Goal: Task Accomplishment & Management: Complete application form

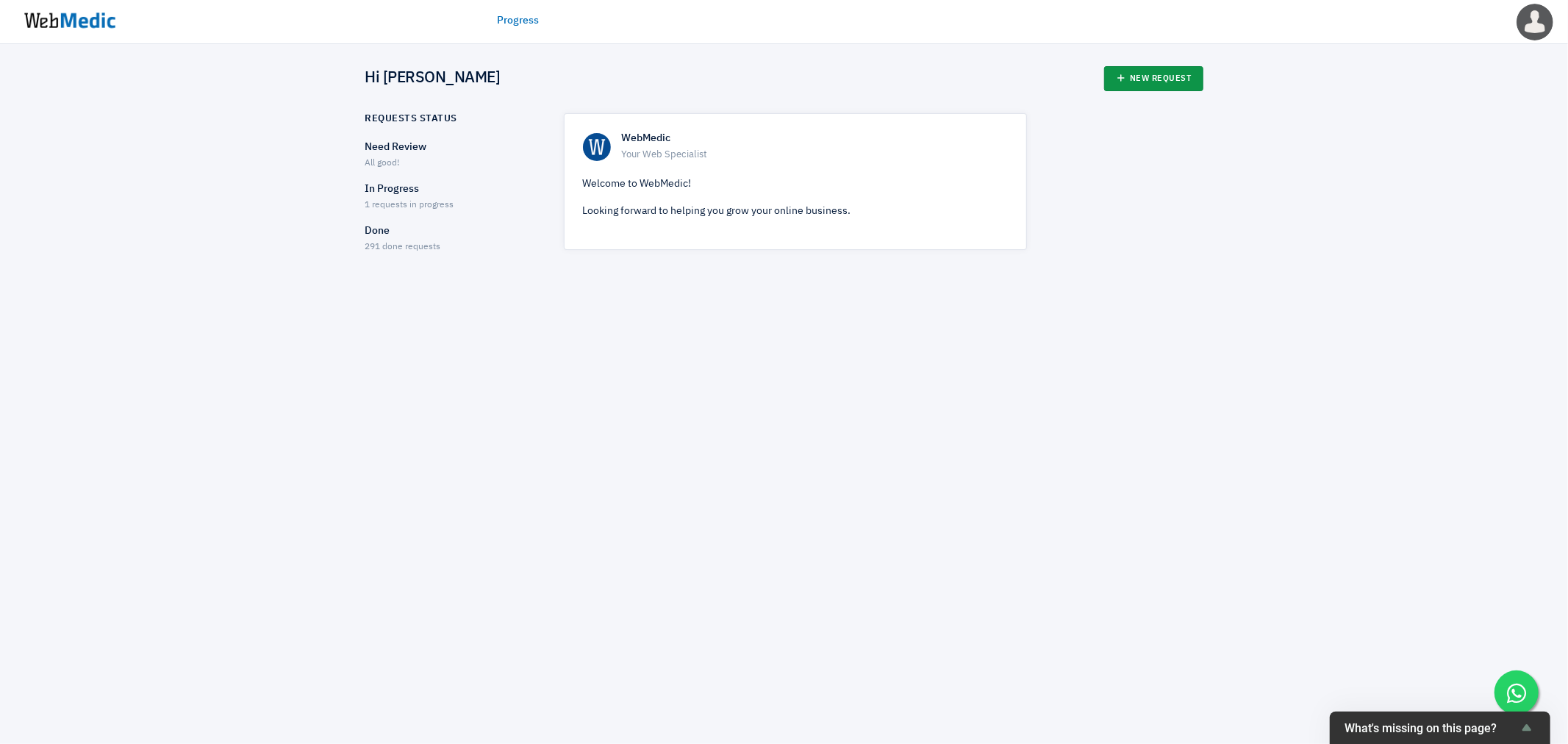
click at [1134, 71] on link "New Request" at bounding box center [1154, 79] width 99 height 25
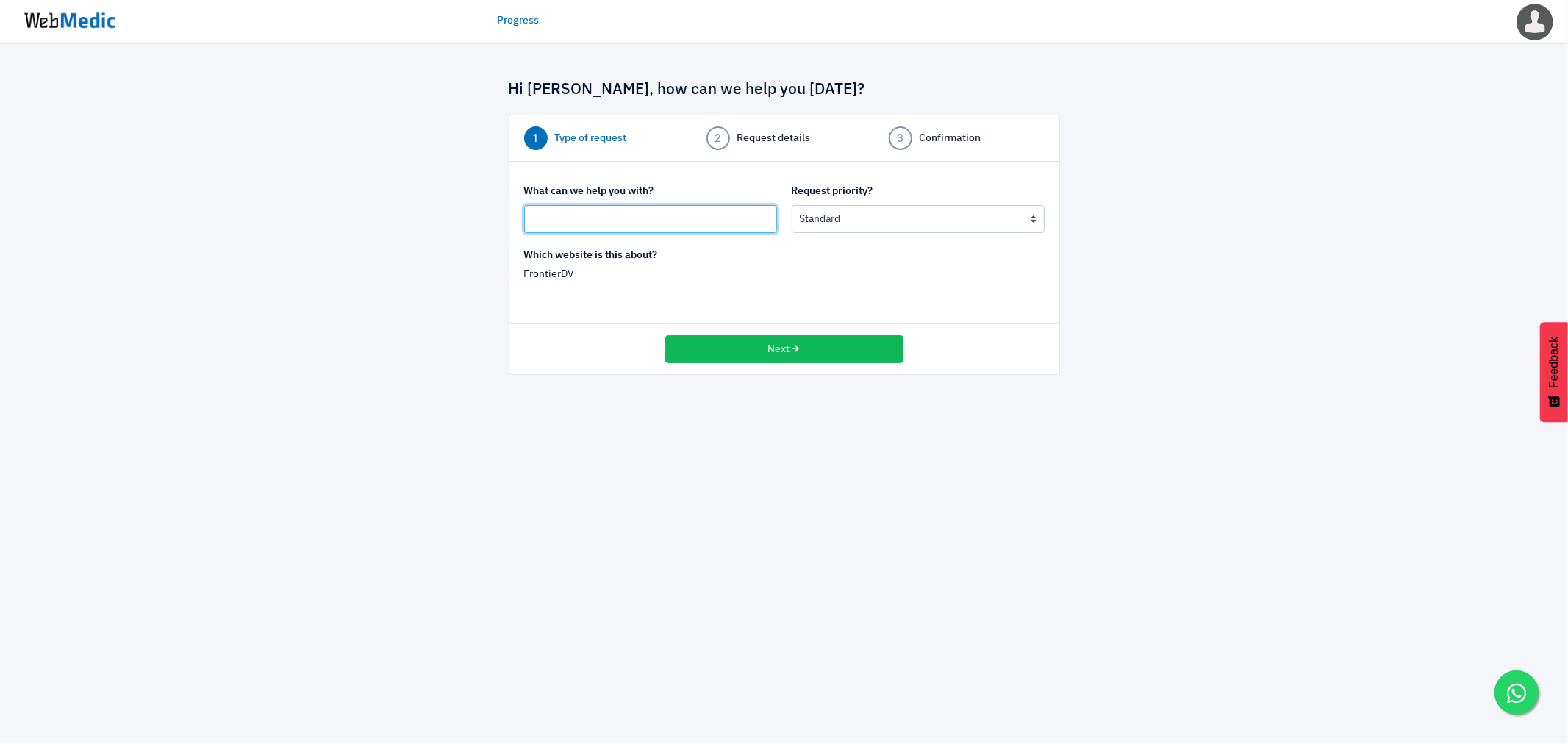
click at [565, 221] on input "text" at bounding box center [650, 220] width 253 height 28
click at [687, 224] on input "text" at bounding box center [650, 220] width 253 height 28
type input "Add director profile"
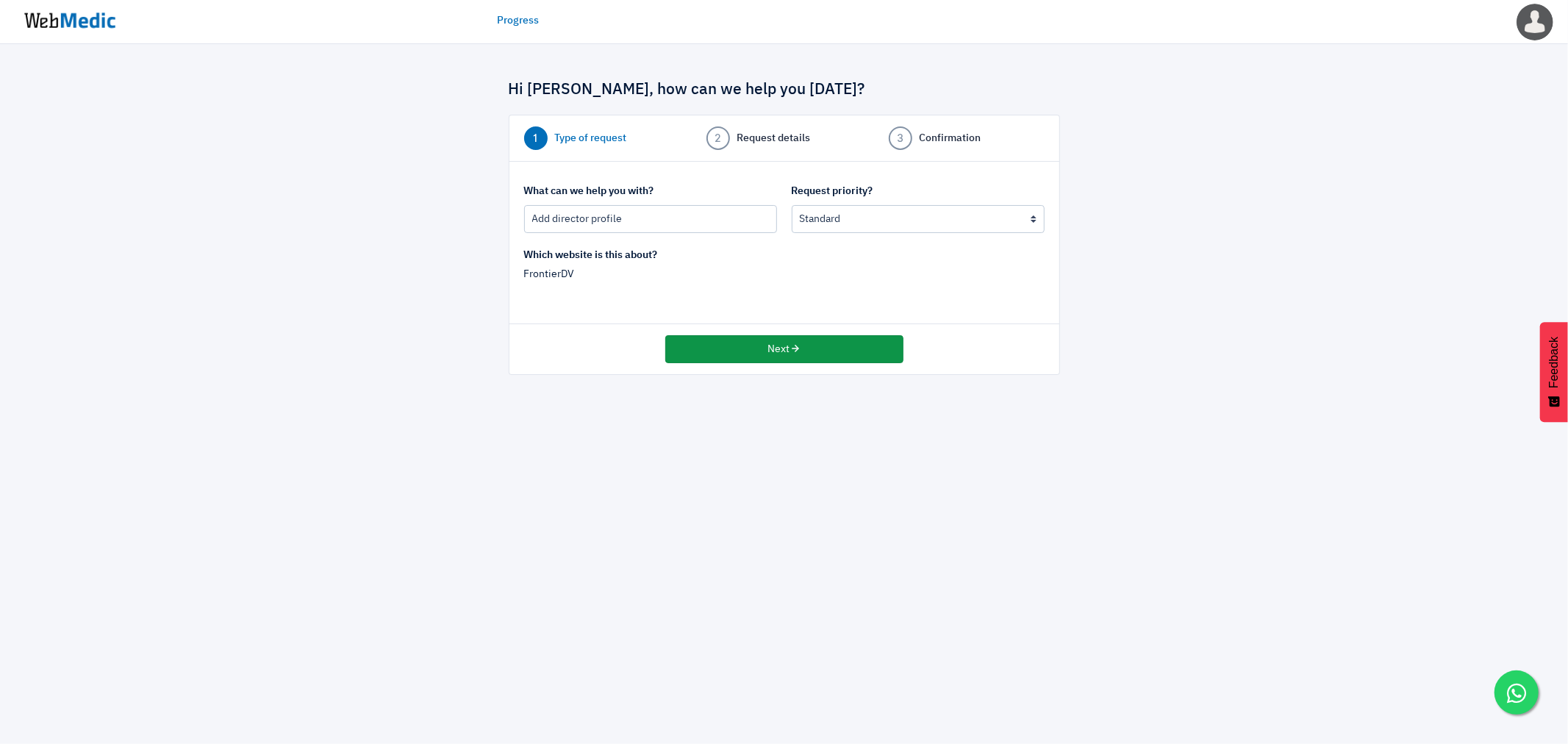
click at [708, 341] on button "Next" at bounding box center [784, 350] width 238 height 28
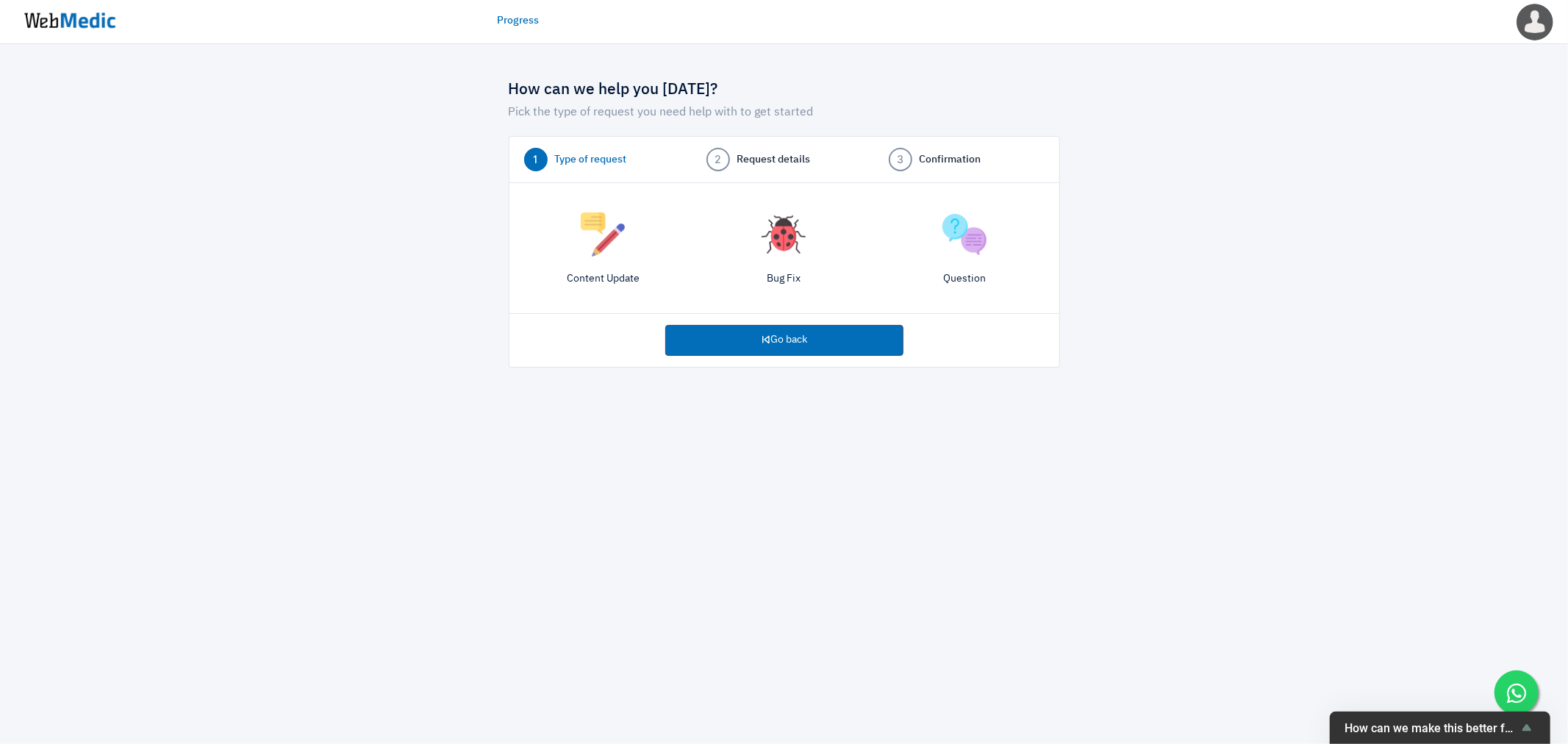
click at [608, 253] on img at bounding box center [602, 234] width 44 height 44
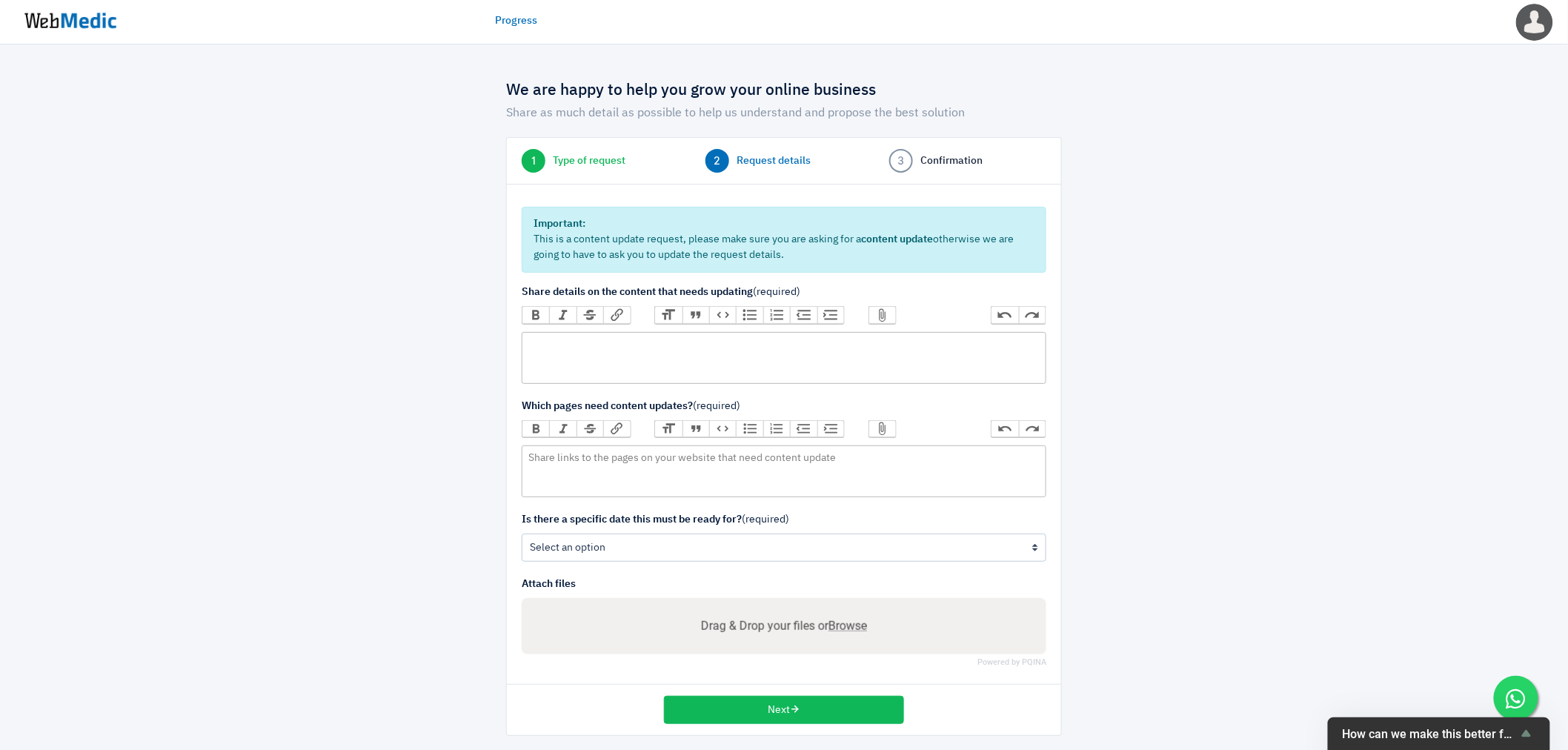
drag, startPoint x: 586, startPoint y: 340, endPoint x: 572, endPoint y: 344, distance: 14.6
click at [584, 341] on trix-editor at bounding box center [784, 358] width 525 height 52
click at [587, 476] on trix-editor at bounding box center [784, 471] width 525 height 52
paste trix-editor "<div>https://frontierdv.com/the-people/</div>"
type trix-editor "<div>https://frontierdv.com/the-people/</div>"
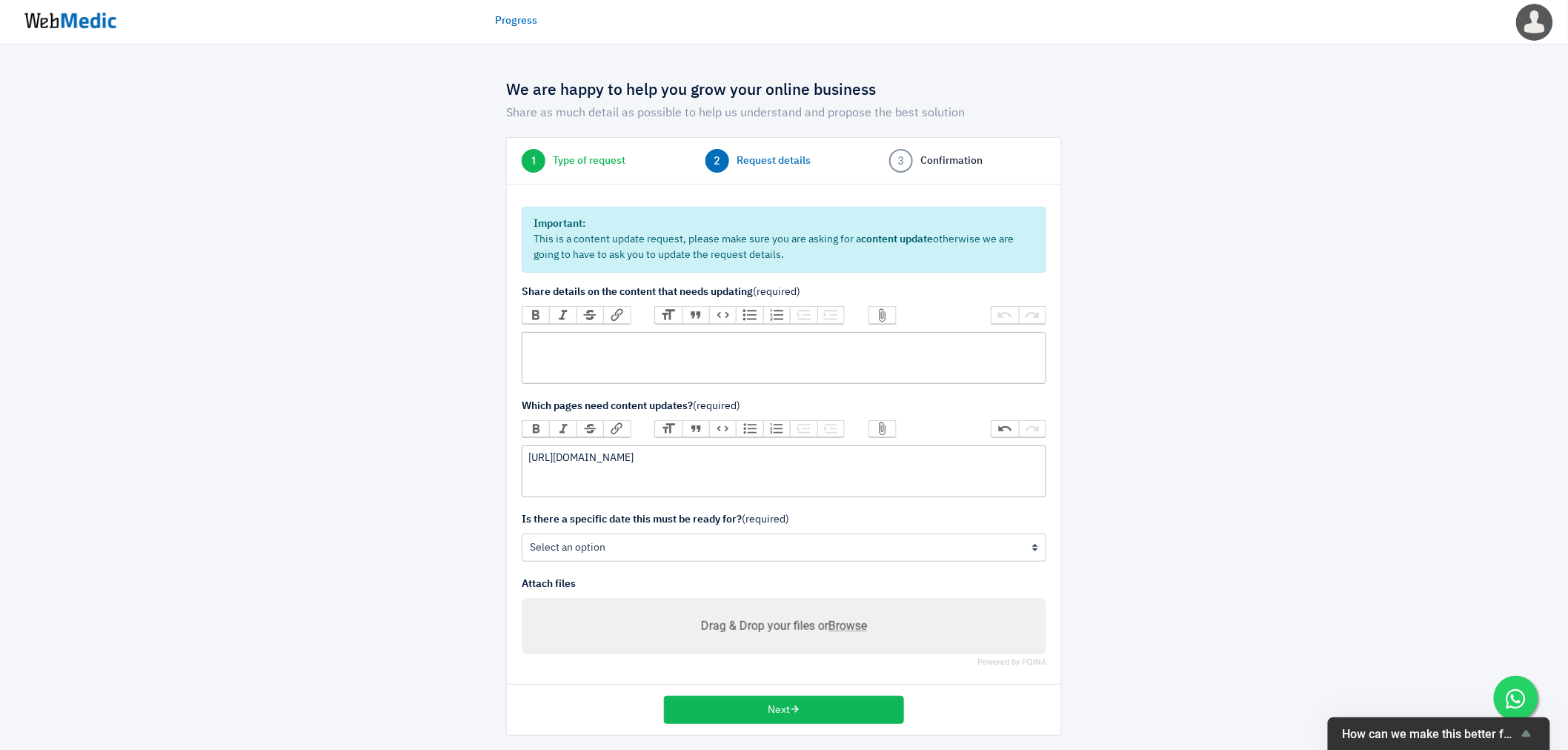
click at [620, 366] on trix-editor at bounding box center [784, 358] width 525 height 52
type trix-editor "<div>Please add Joe Dische our new director to our website on 1 September 2025.…"
click at [320, 549] on div "We are happy to help you grow your online business Share as much detail as poss…" at bounding box center [784, 401] width 1568 height 714
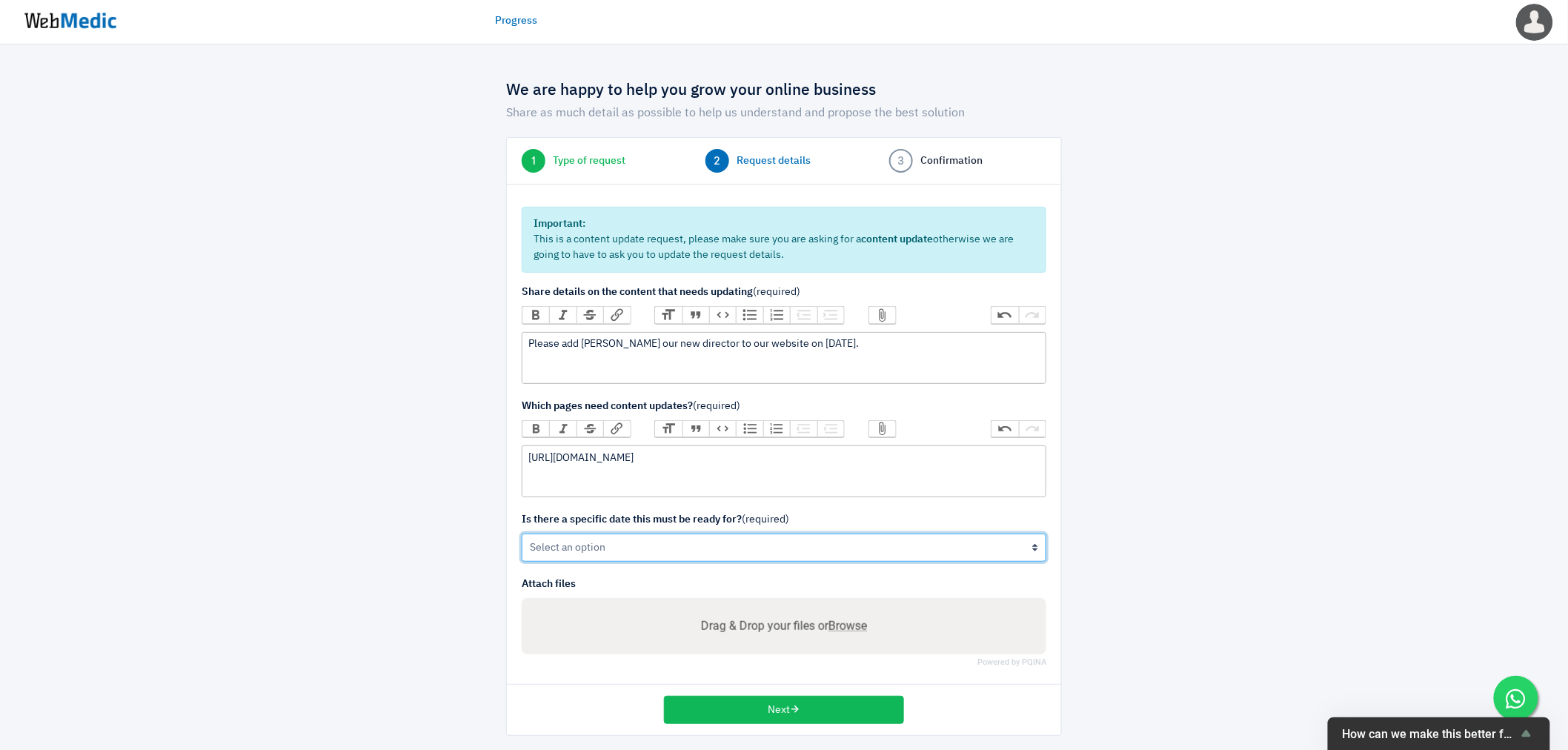
click at [603, 549] on select "Yes No" at bounding box center [784, 548] width 525 height 29
select select "1"
click at [522, 534] on select "Yes No" at bounding box center [784, 548] width 525 height 29
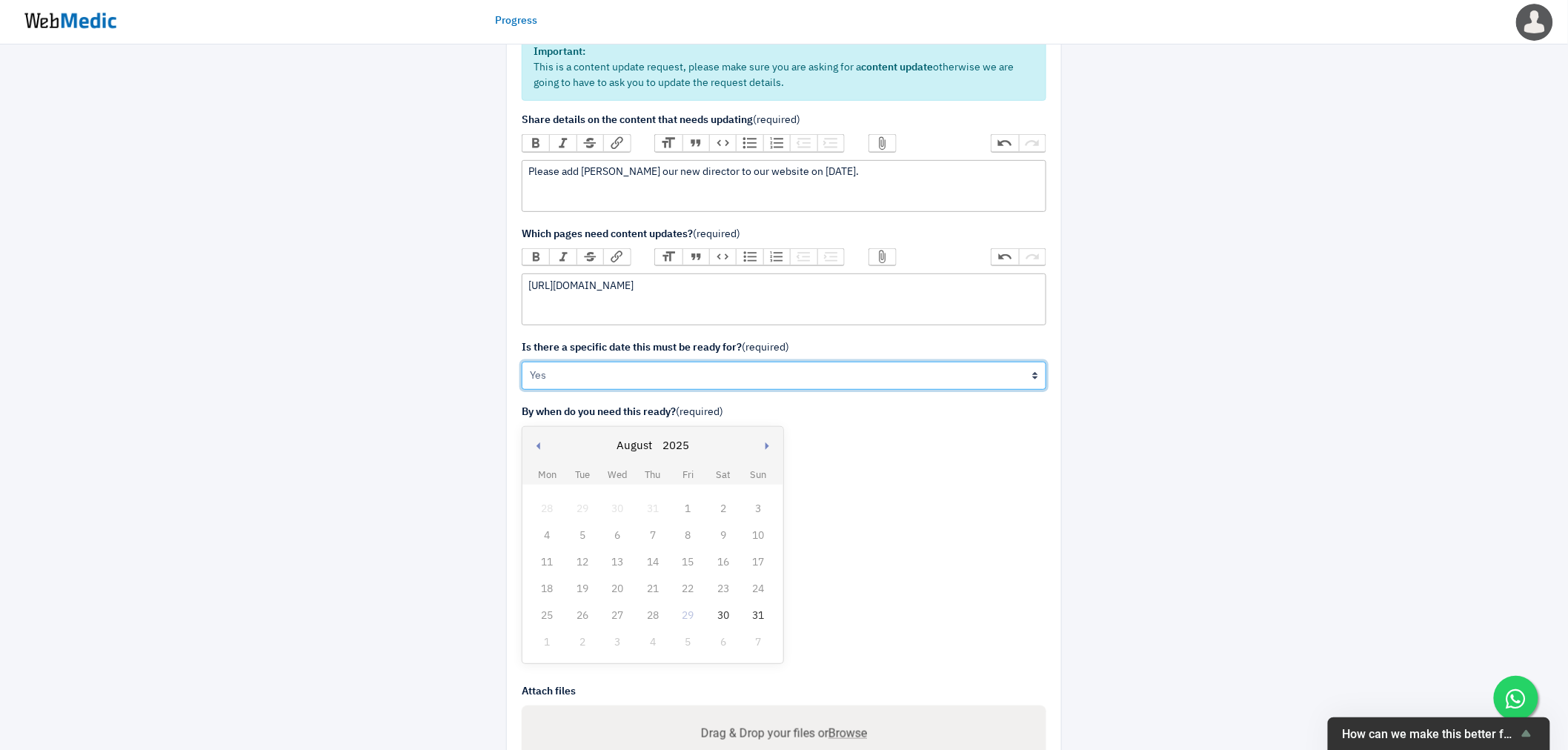
scroll to position [289, 0]
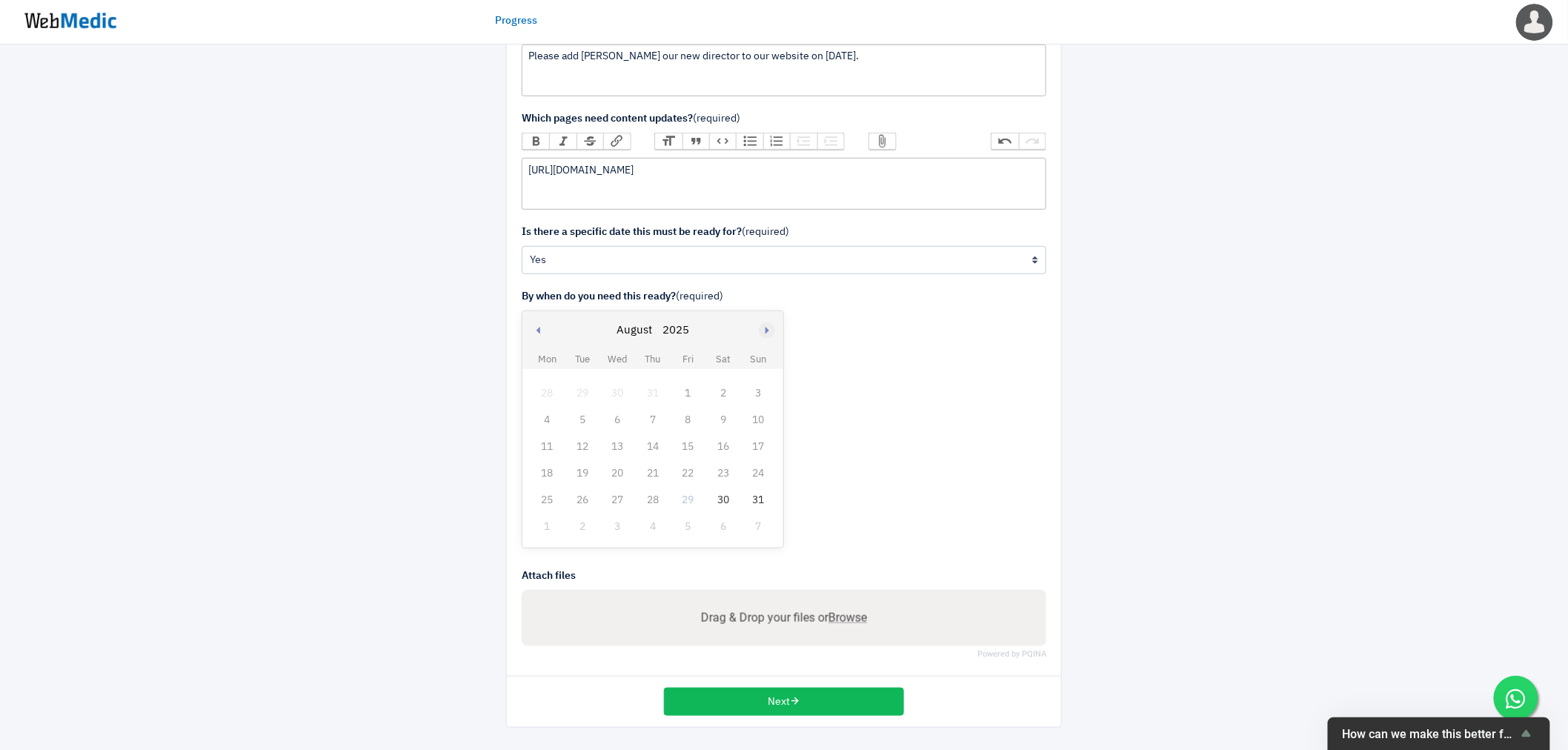
click at [764, 329] on button "Next month" at bounding box center [769, 331] width 37 height 39
select select "8"
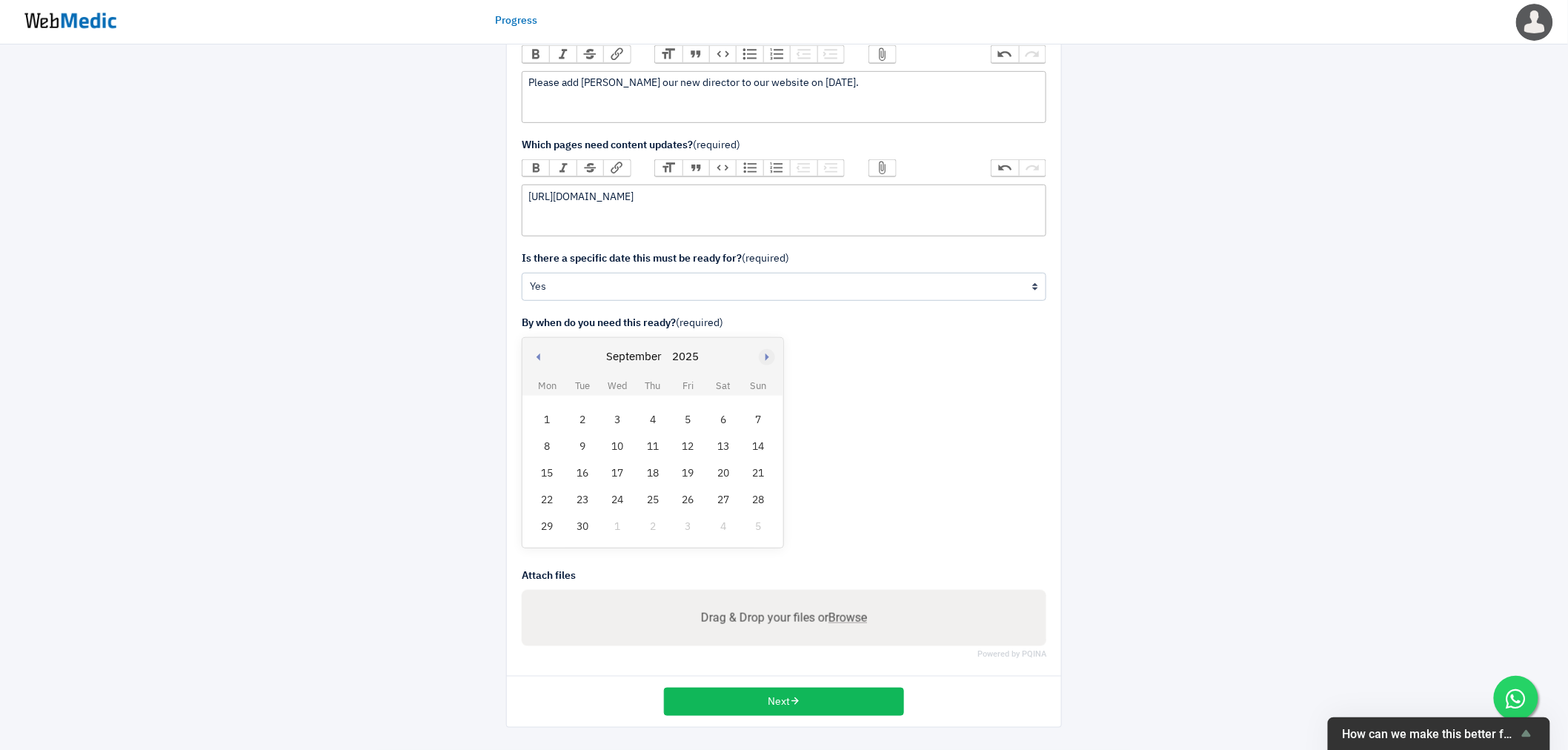
scroll to position [262, 0]
click at [546, 421] on div "1" at bounding box center [548, 420] width 19 height 19
click at [371, 447] on div at bounding box center [423, 267] width 144 height 923
click at [845, 617] on span "Browse" at bounding box center [848, 617] width 39 height 14
click at [845, 617] on input "Drag & Drop your files or Browse" at bounding box center [783, 620] width 501 height 18
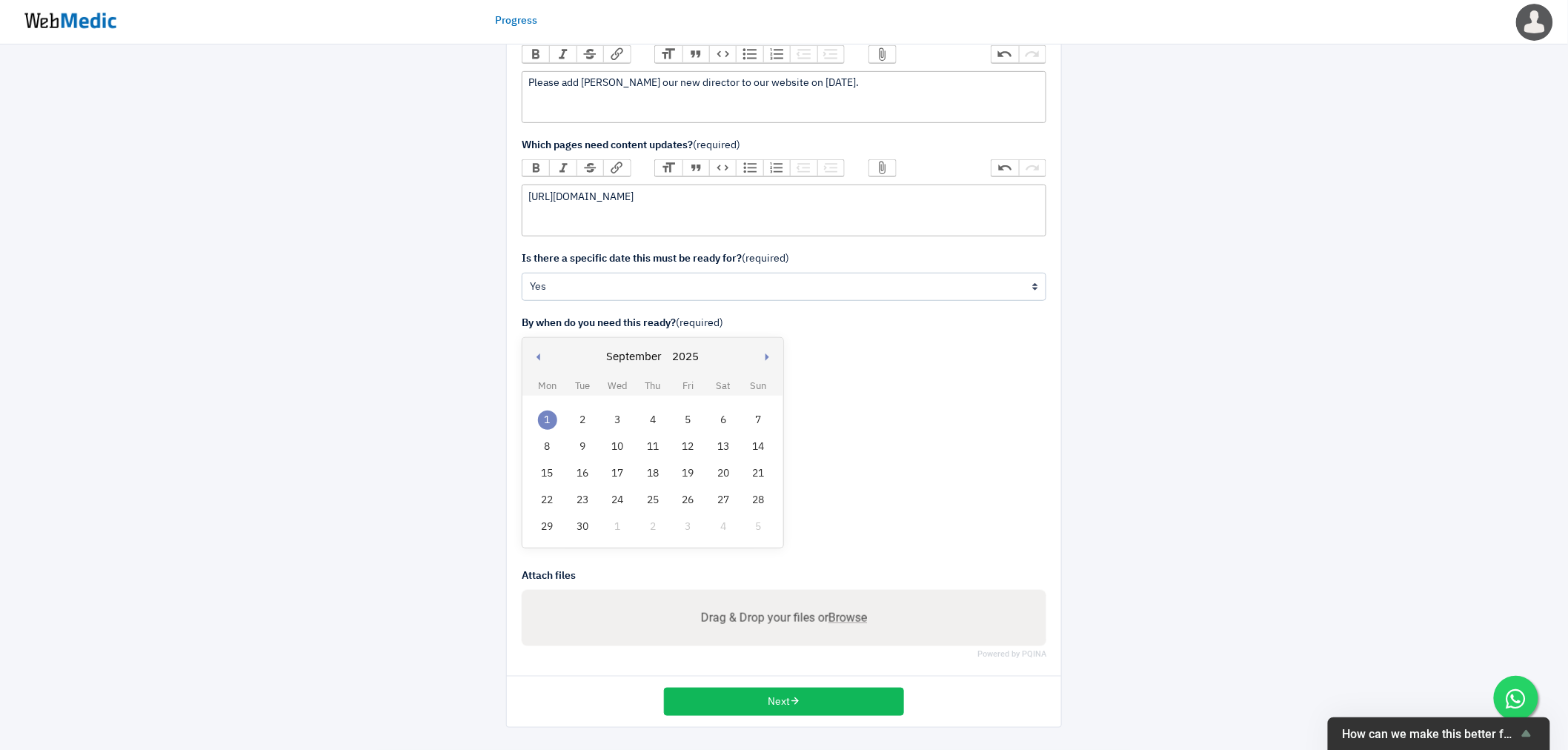
type input "C:\fakepath\Joe Dische.docx"
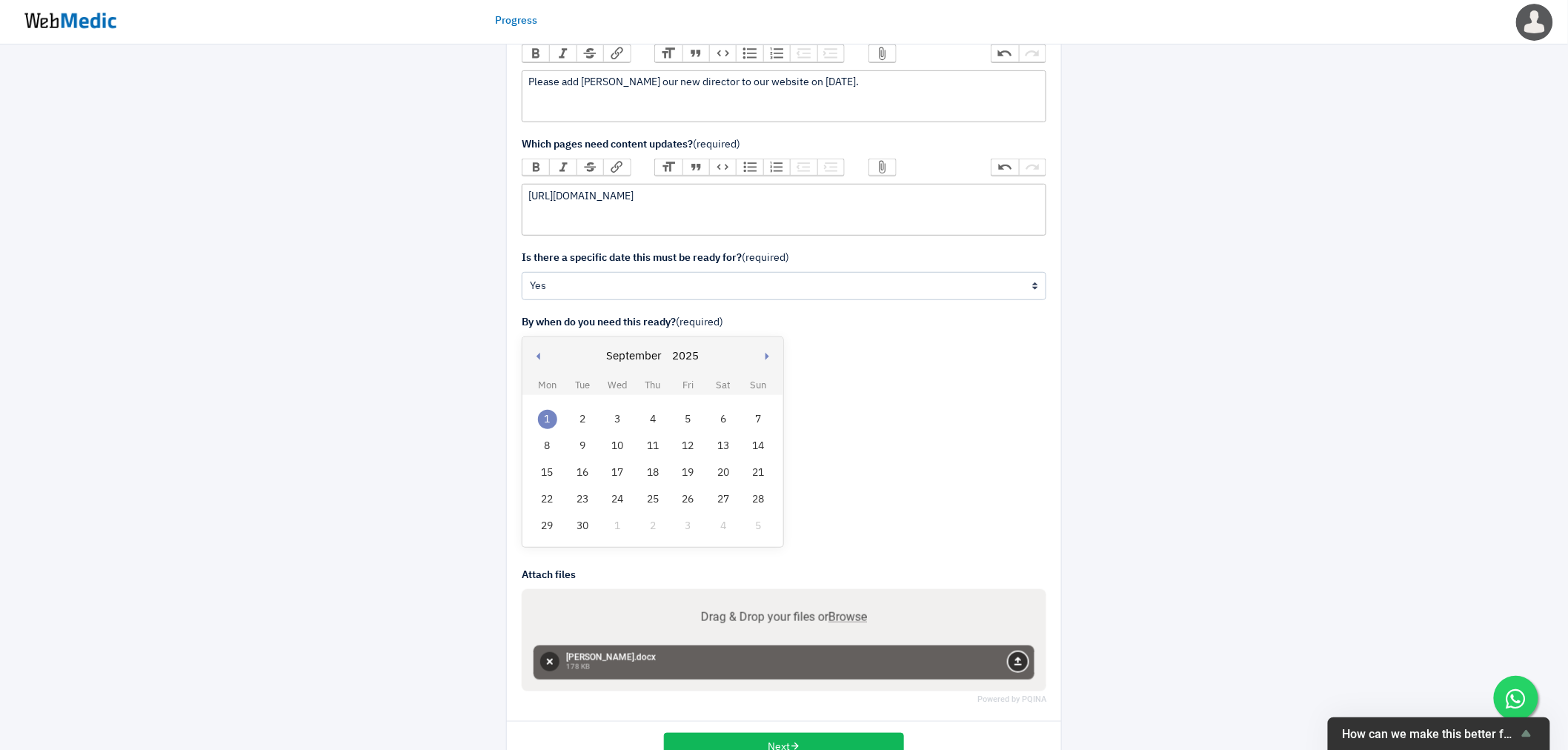
click at [1011, 661] on button "Upload" at bounding box center [1018, 662] width 19 height 19
click at [849, 619] on span "Browse" at bounding box center [848, 617] width 39 height 14
click at [849, 619] on input "Drag & Drop your files or Browse" at bounding box center [783, 619] width 501 height 18
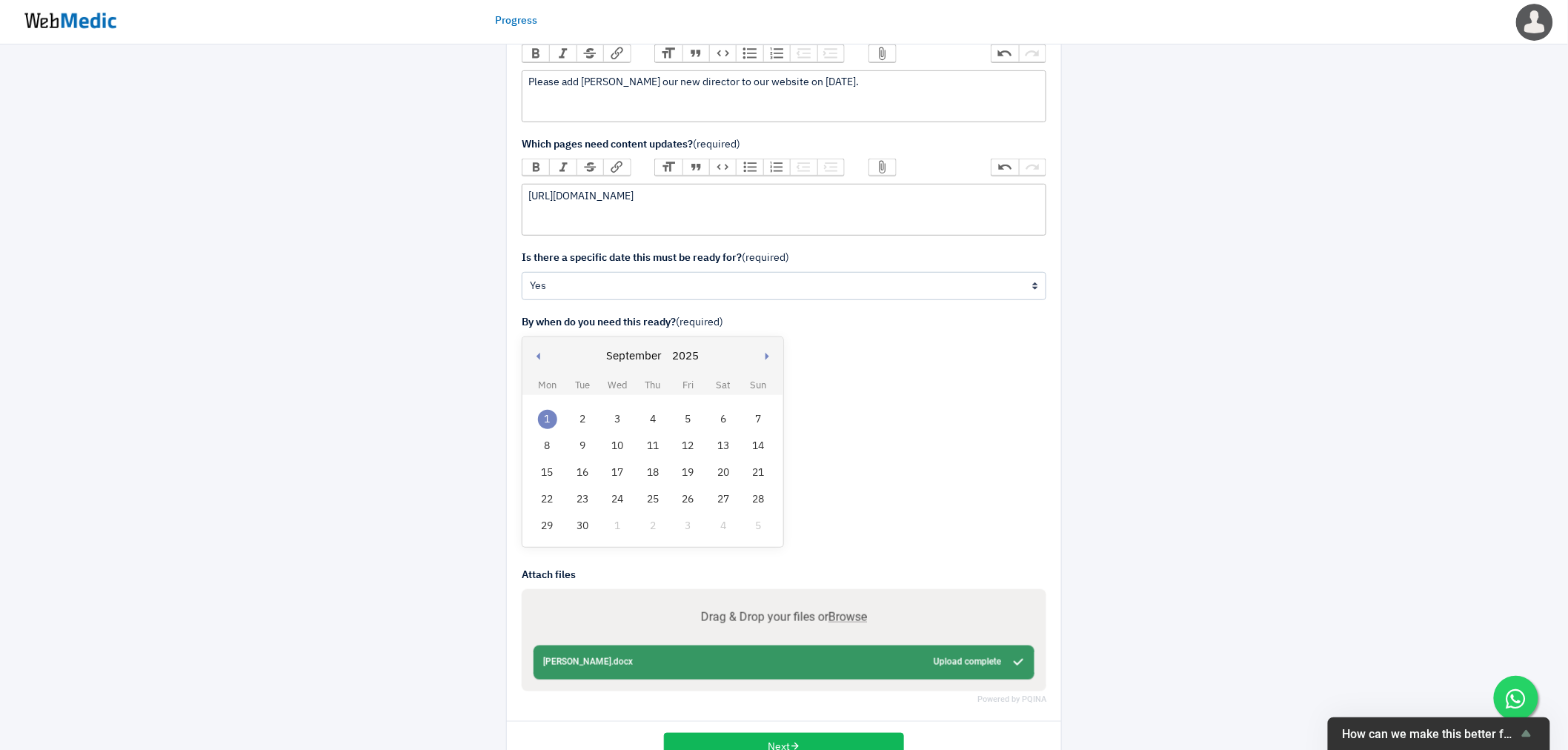
type input "C:\fakepath\Joe-cropped circle.png"
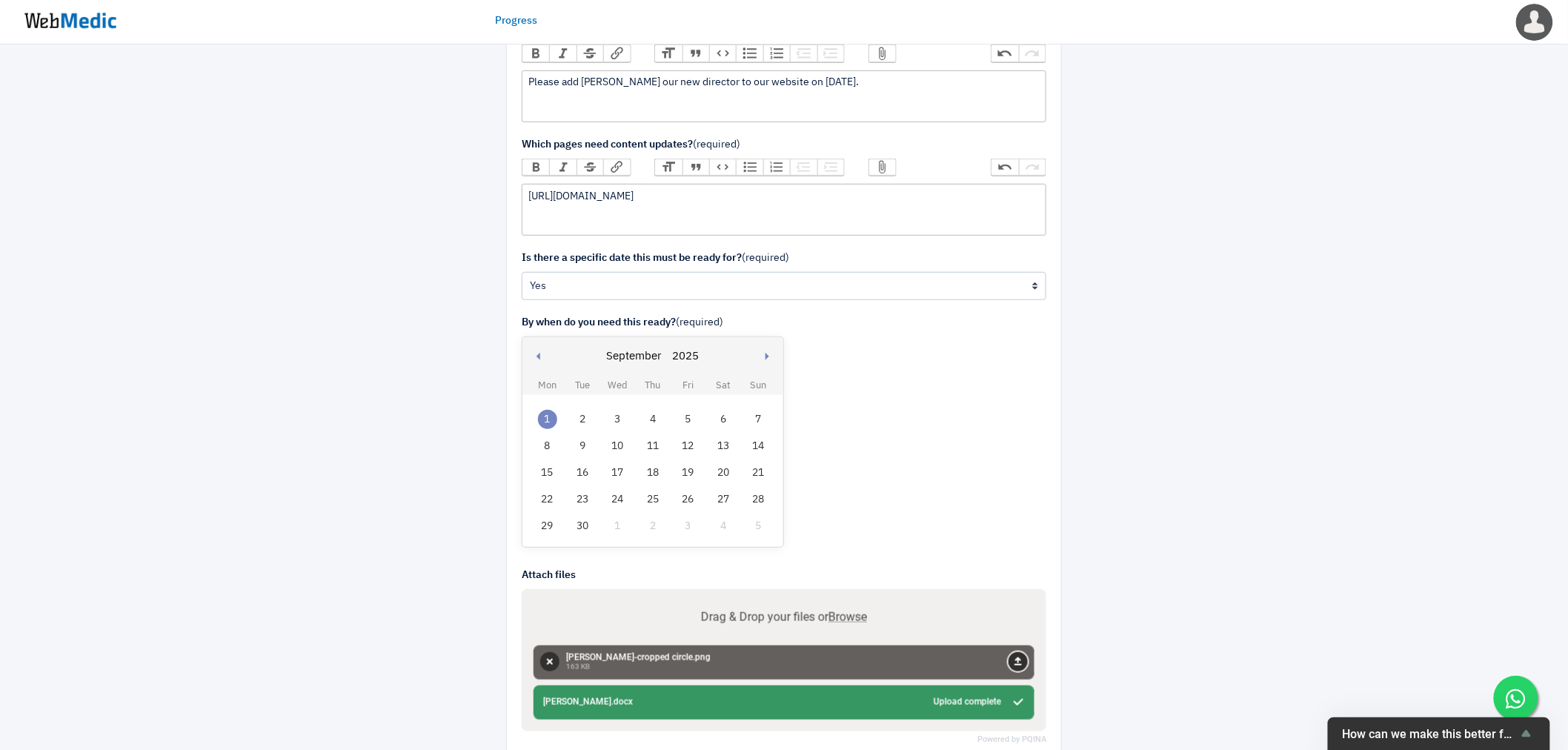
click at [1009, 661] on button "Upload" at bounding box center [1018, 662] width 19 height 19
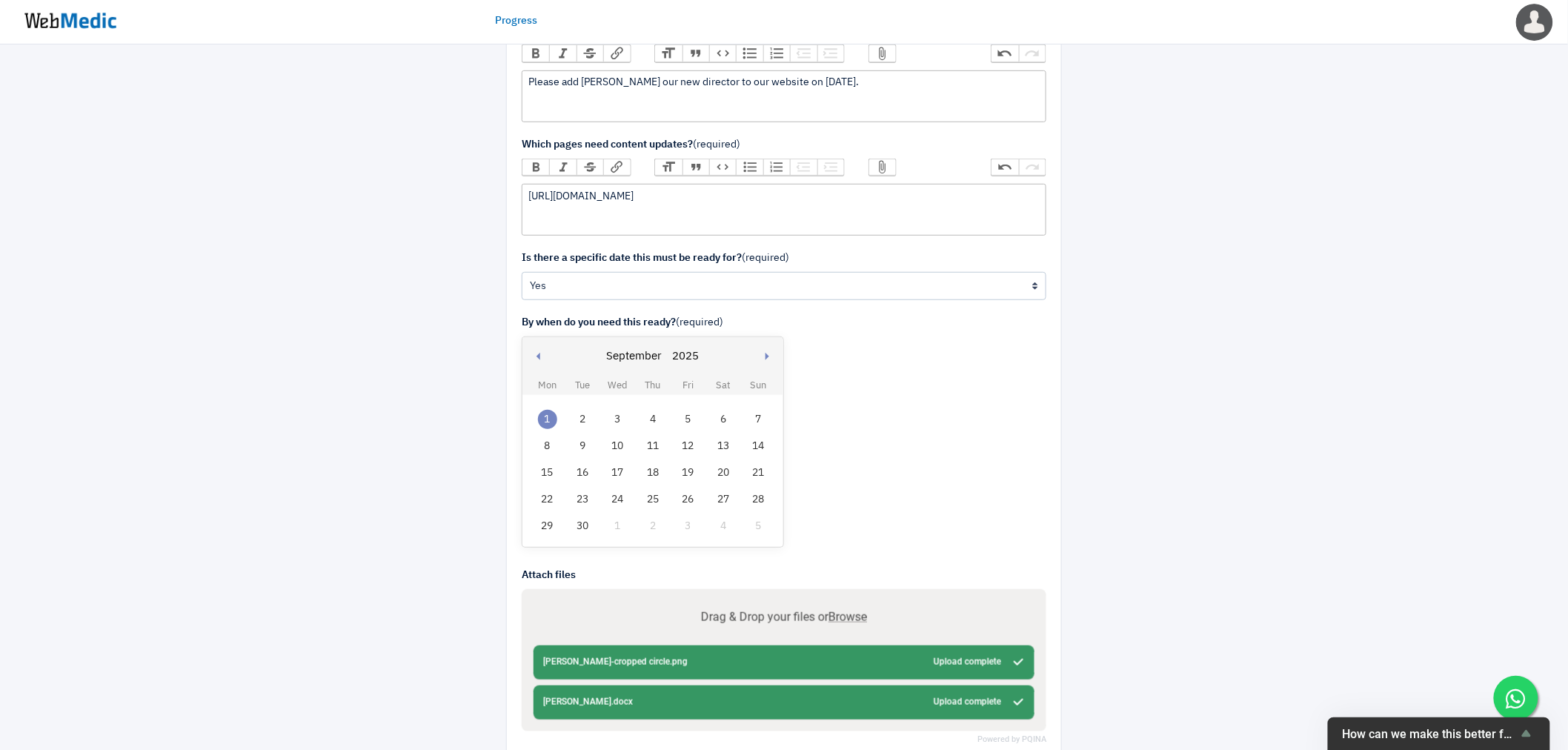
scroll to position [0, 0]
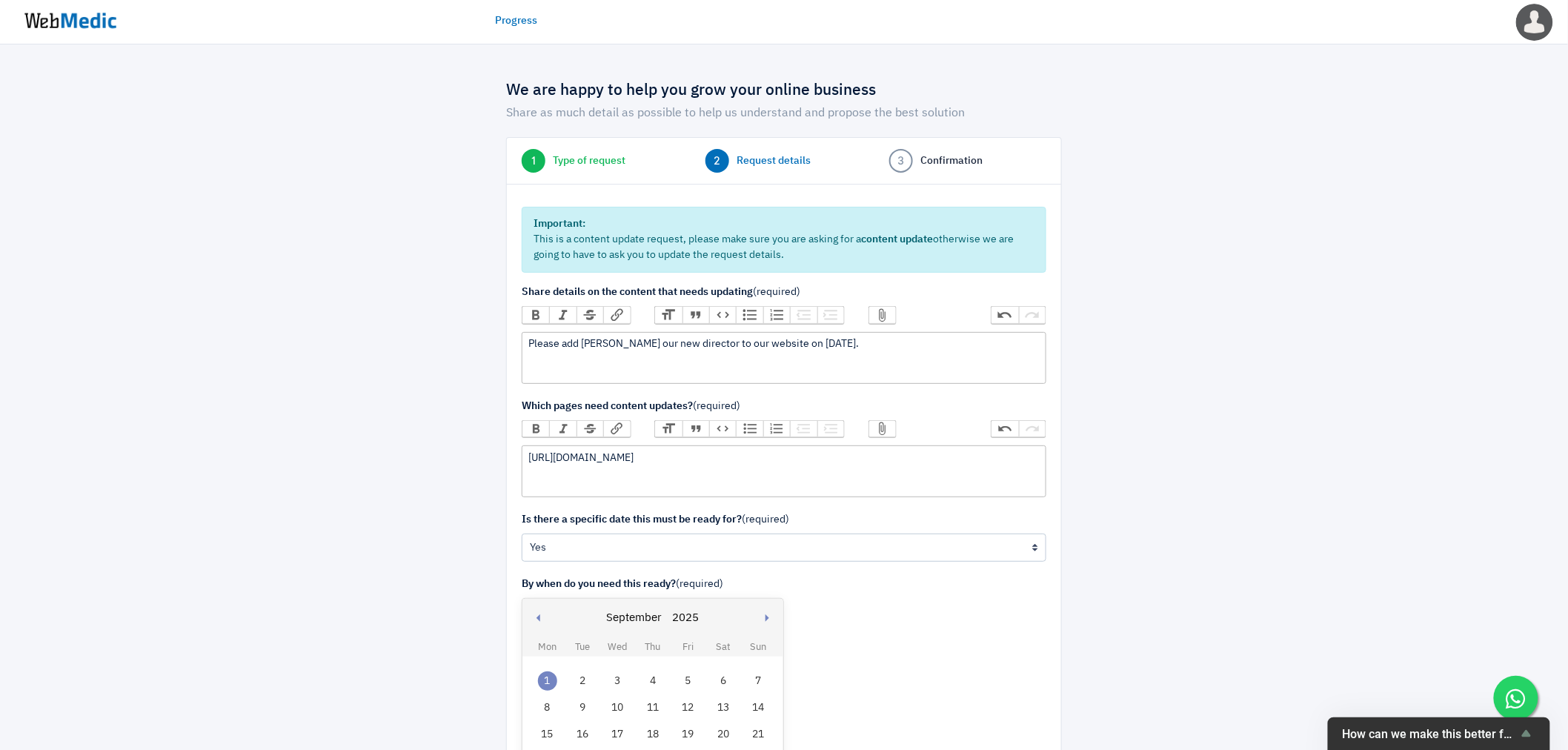
click at [907, 340] on div "Please add Joe Dische our new director to our website on 1 September 2025." at bounding box center [783, 344] width 511 height 16
click at [927, 354] on trix-editor "Please add Joe Dische our new director to our website on 1 September 2025." at bounding box center [784, 358] width 525 height 52
paste trix-editor "<div>Please add Joe Dische our new director to our website on 1 September 2025.…"
click at [891, 342] on div "Please add Joe Dische our new director to our website on 1 September 2025. Boar…" at bounding box center [783, 344] width 511 height 16
click at [990, 356] on trix-editor "Please add Joe Dische our new director to our website on 1 September 2025. Boar…" at bounding box center [784, 358] width 525 height 52
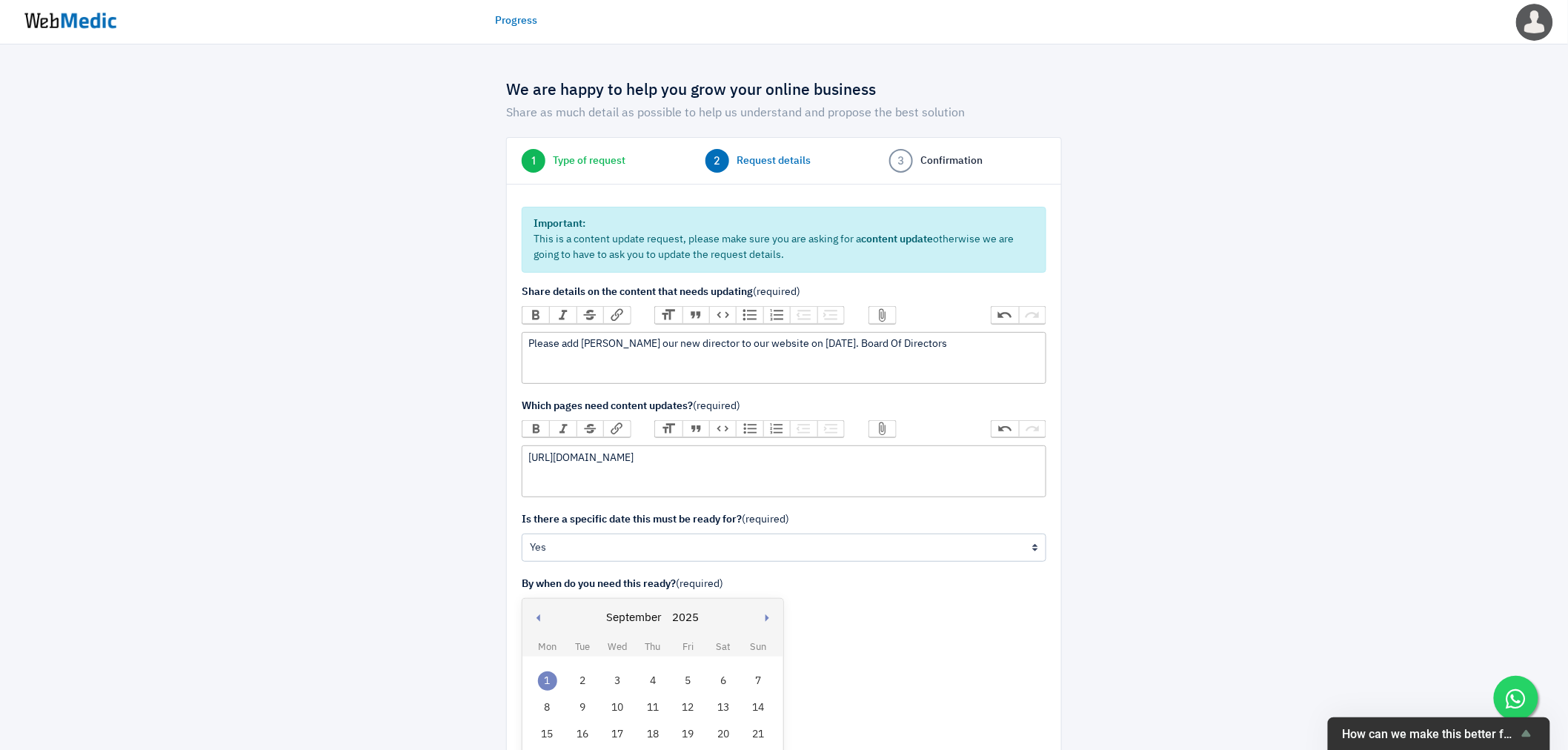
click at [891, 342] on div "Please add Joe Dische our new director to our website on 1 September 2025. Boar…" at bounding box center [783, 344] width 511 height 16
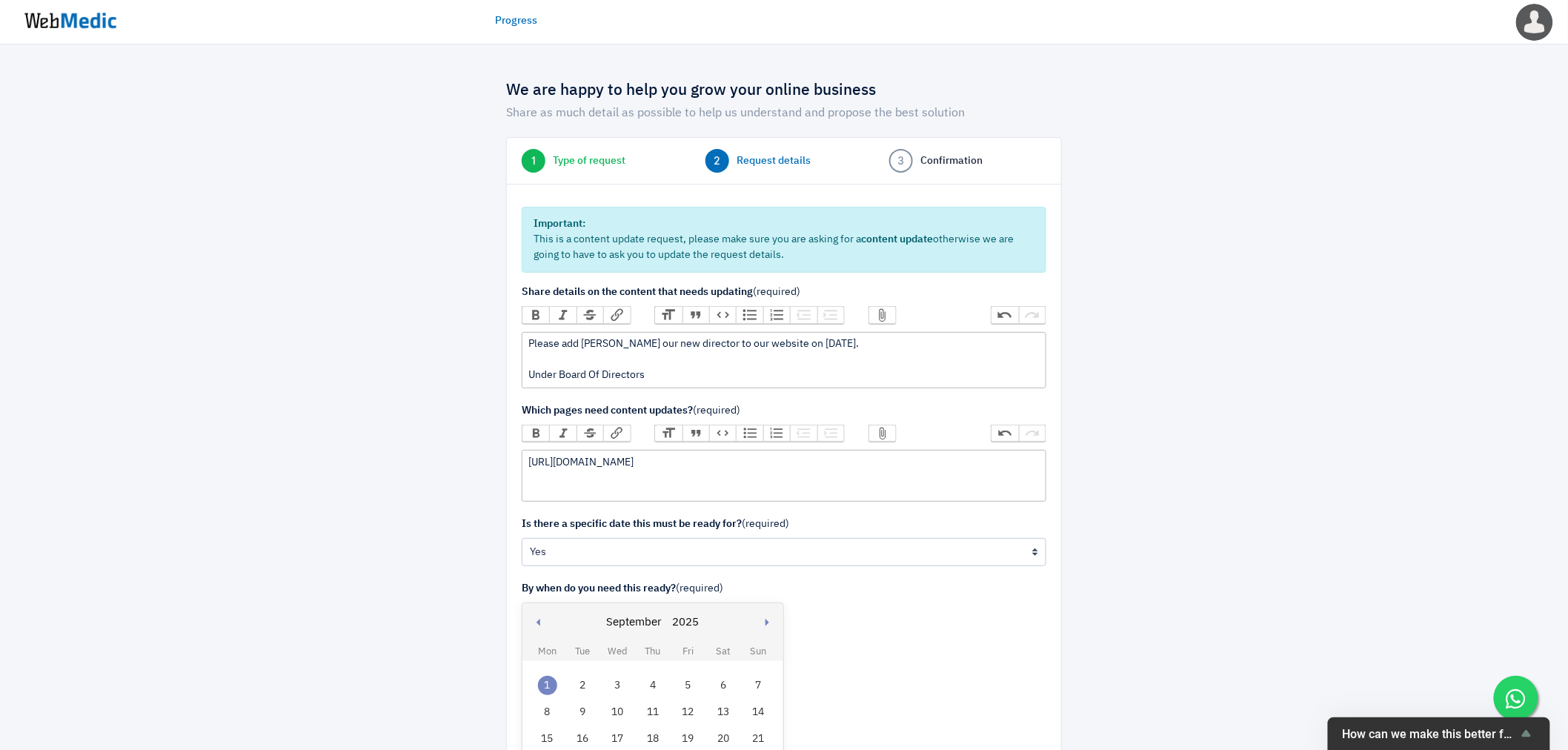
click at [653, 367] on div "Please add Joe Dische our new director to our website on 1 September 2025. Unde…" at bounding box center [783, 360] width 511 height 47
click at [662, 373] on div "Please add Joe Dische our new director to our website on 1 September 2025. Unde…" at bounding box center [783, 360] width 511 height 47
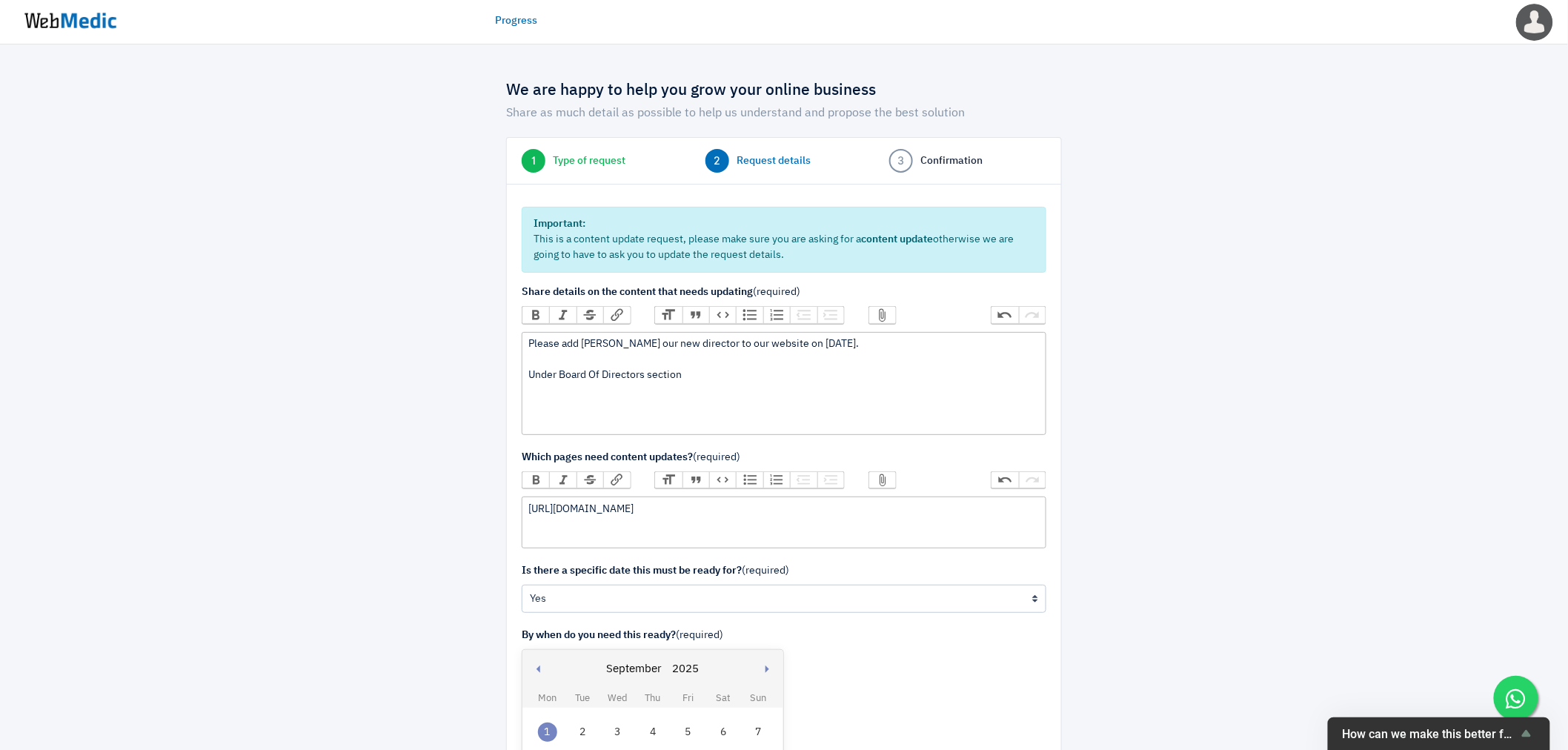
paste trix-editor
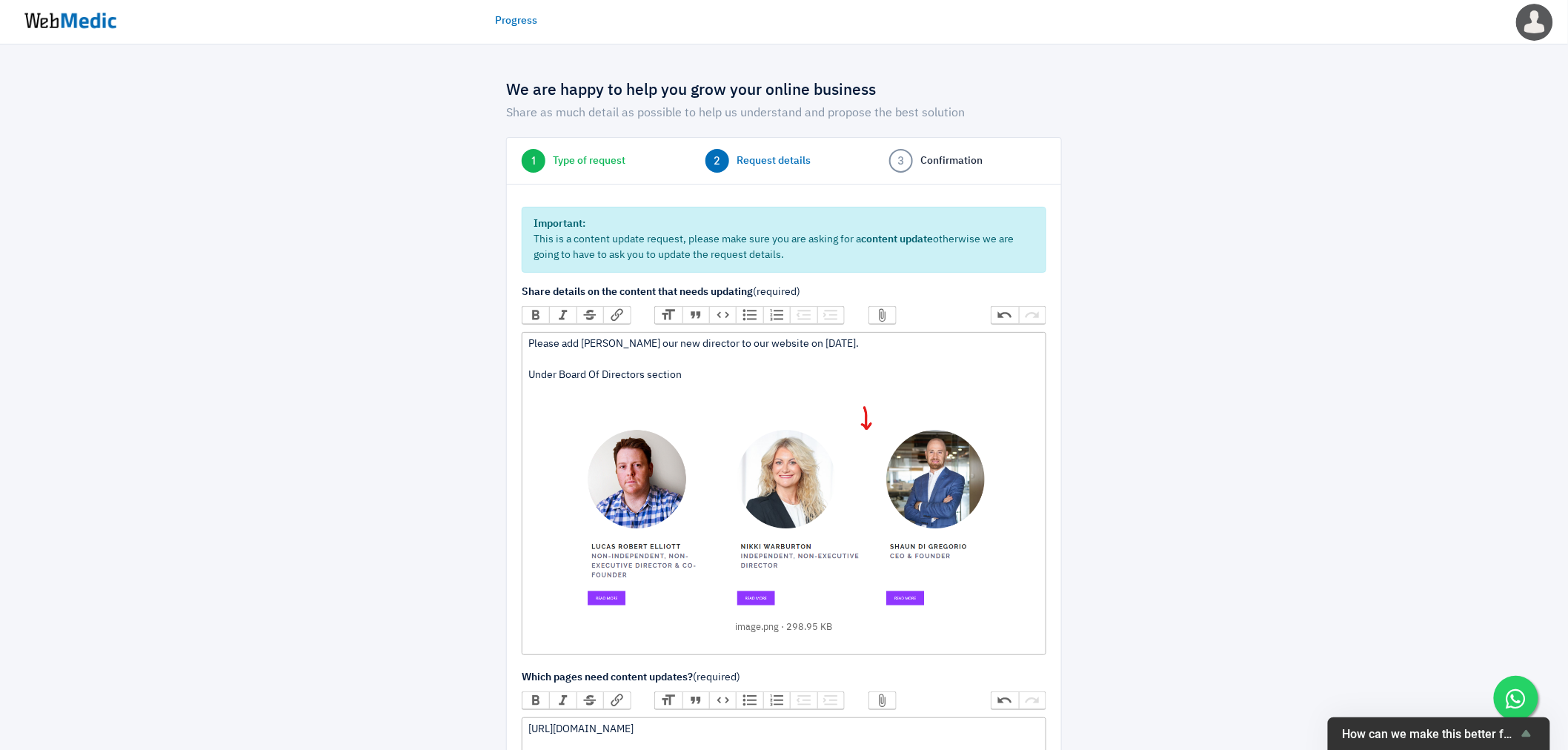
click at [716, 374] on div "Please add Joe Dische our new director to our website on 1 September 2025. Unde…" at bounding box center [783, 493] width 511 height 314
click at [684, 372] on div "Please add Joe Dische our new director to our website on 1 September 2025. Unde…" at bounding box center [783, 493] width 511 height 314
click at [818, 378] on div "Please add Joe Dische our new director to our website on 1 September 2025. Unde…" at bounding box center [783, 493] width 511 height 314
click at [702, 373] on div "Please add Joe Dische our new director to our website on 1 September 2025. Unde…" at bounding box center [783, 493] width 511 height 314
click at [704, 373] on div "Please add Joe Dische our new director to our website on 1 September 2025. Unde…" at bounding box center [783, 493] width 511 height 314
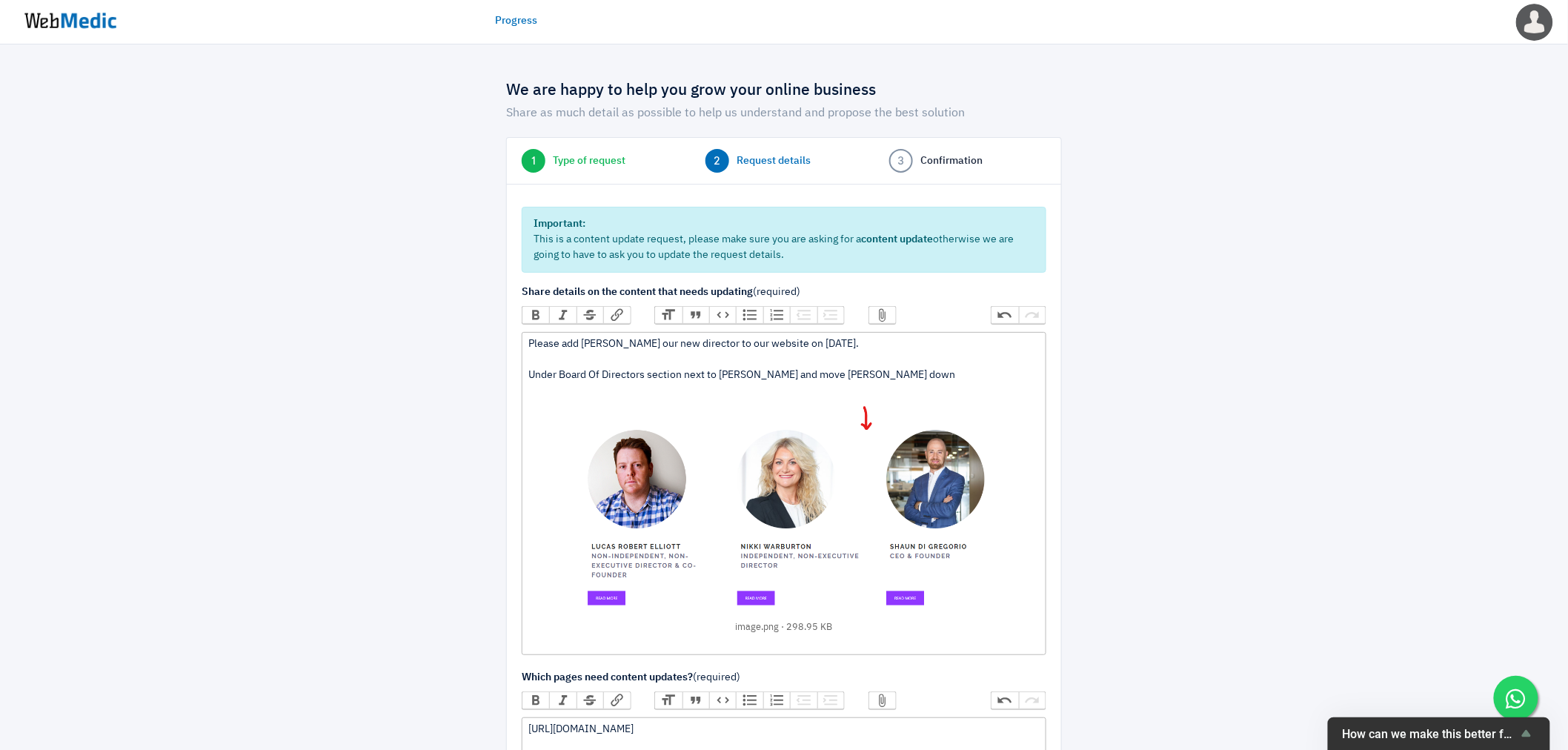
click at [719, 369] on div "Please add Joe Dische our new director to our website on 1 September 2025. Unde…" at bounding box center [783, 493] width 511 height 314
click at [1013, 376] on div "Please add Joe Dische our new director to our website on 1 September 2025. Unde…" at bounding box center [783, 493] width 511 height 314
drag, startPoint x: 799, startPoint y: 342, endPoint x: 884, endPoint y: 340, distance: 85.0
click at [885, 339] on div "Please add Joe Dische our new director to our website on 1 September 2025. Unde…" at bounding box center [783, 493] width 511 height 314
click at [925, 371] on div "Please add Joe Dische our new director to our website on 1 September 2025 . Und…" at bounding box center [783, 493] width 511 height 314
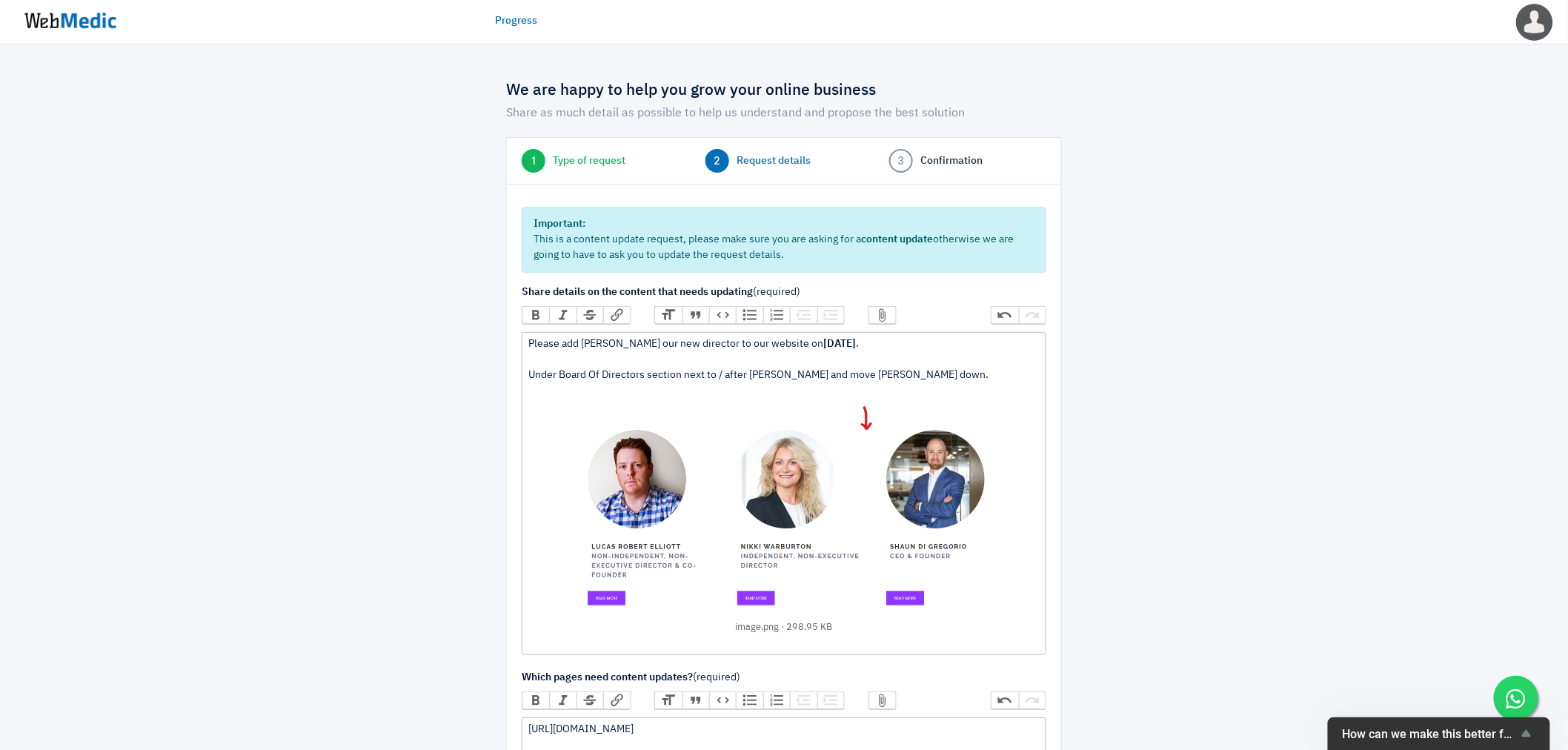
click at [635, 345] on div "Please add Joe Dische our new director to our website on 1 September 2025 . Und…" at bounding box center [783, 493] width 511 height 314
type trix-editor "<div>Please add Joe Dische, our new director to our website on <strong>1 Septem…"
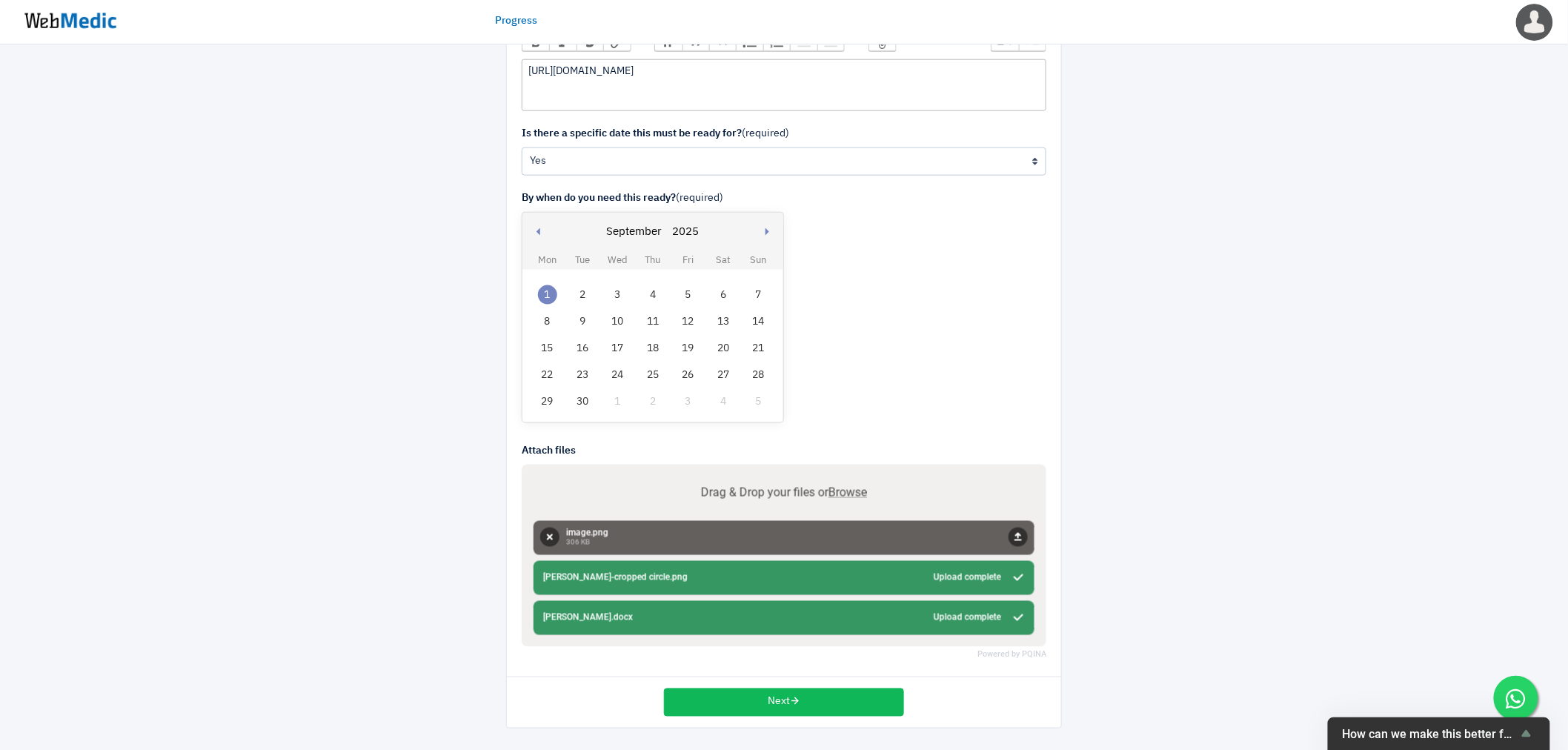
scroll to position [661, 0]
click at [1023, 534] on button "Upload" at bounding box center [1018, 536] width 19 height 19
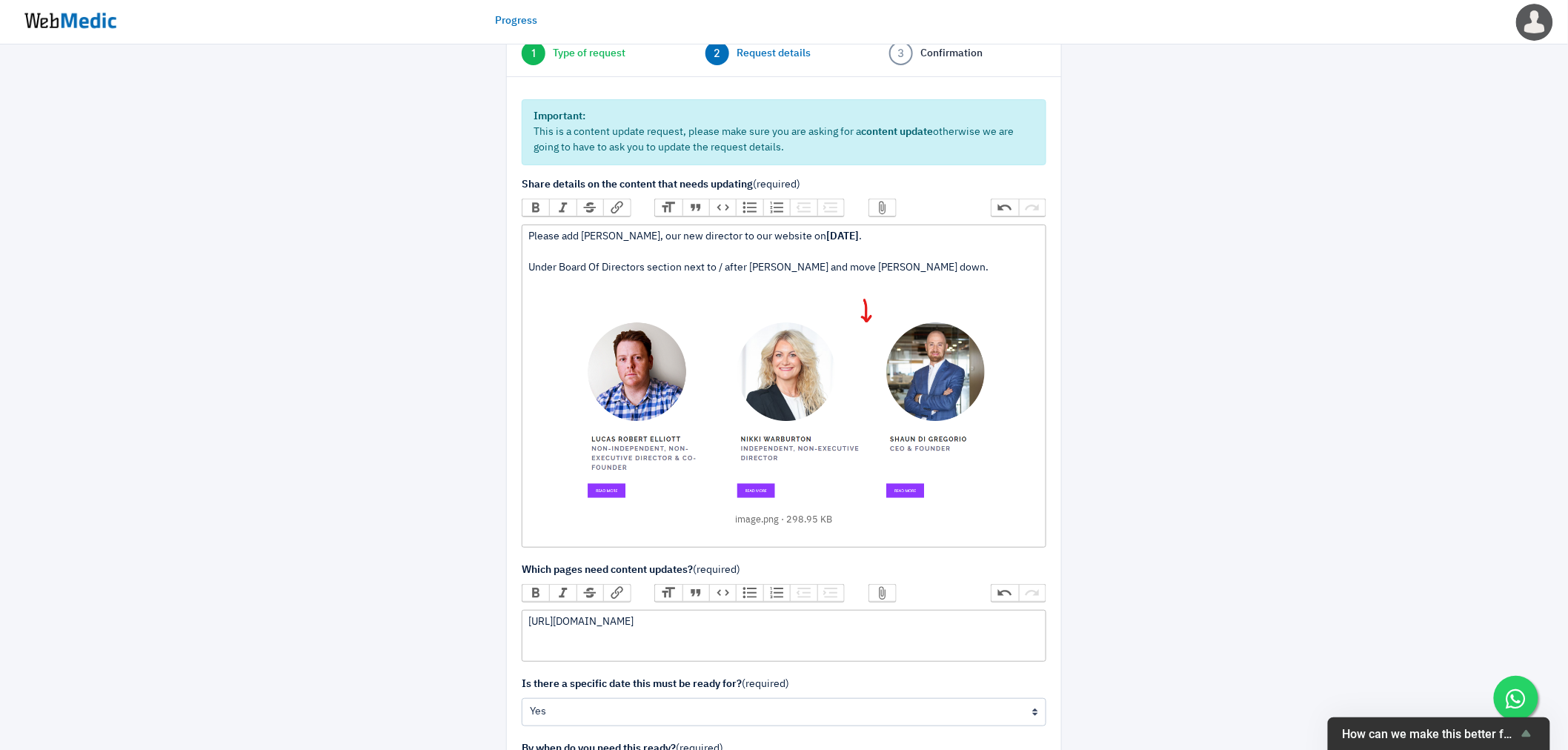
scroll to position [0, 0]
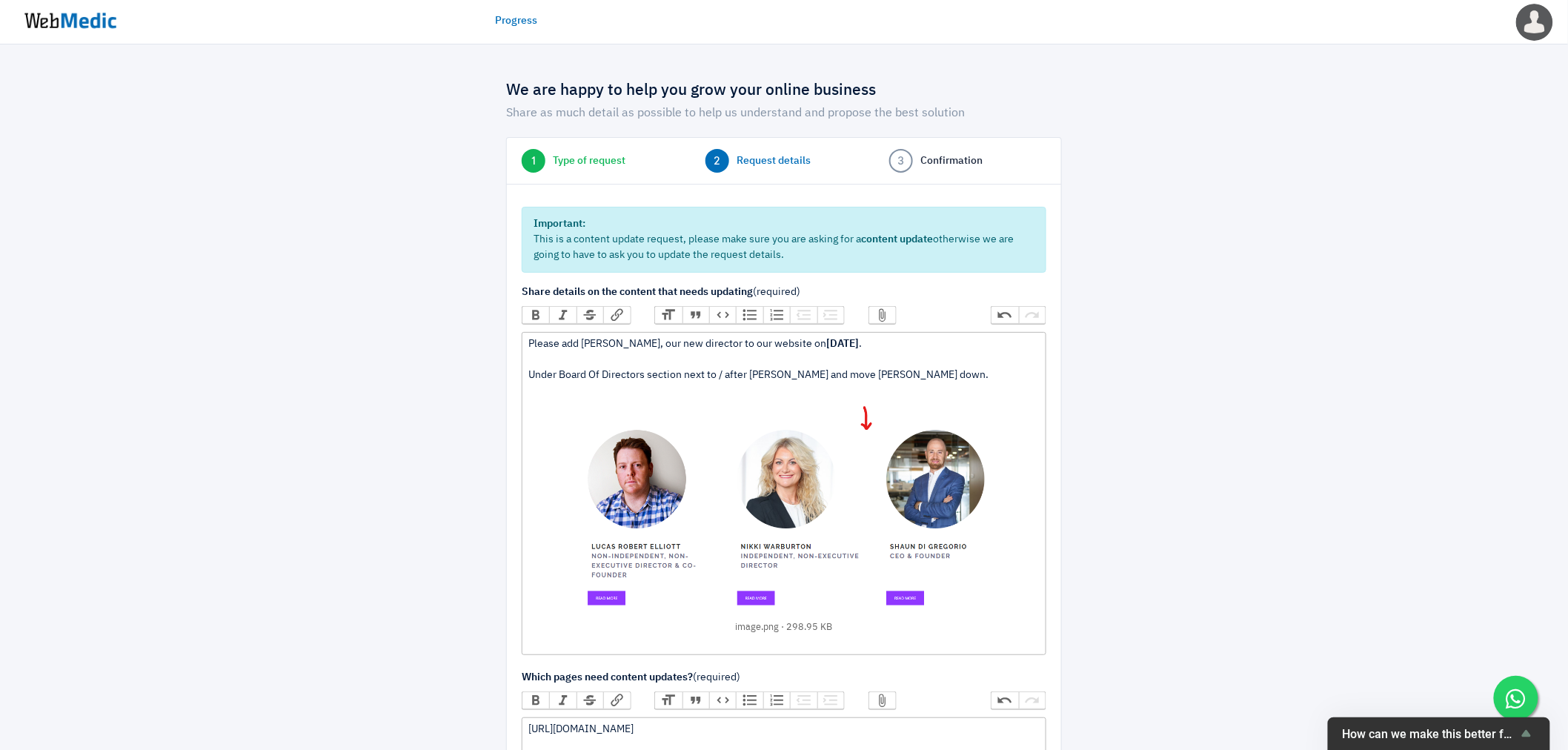
click at [988, 377] on div "Please add Joe Dische, our new director to our website on 1 September 2025 . Un…" at bounding box center [783, 493] width 511 height 314
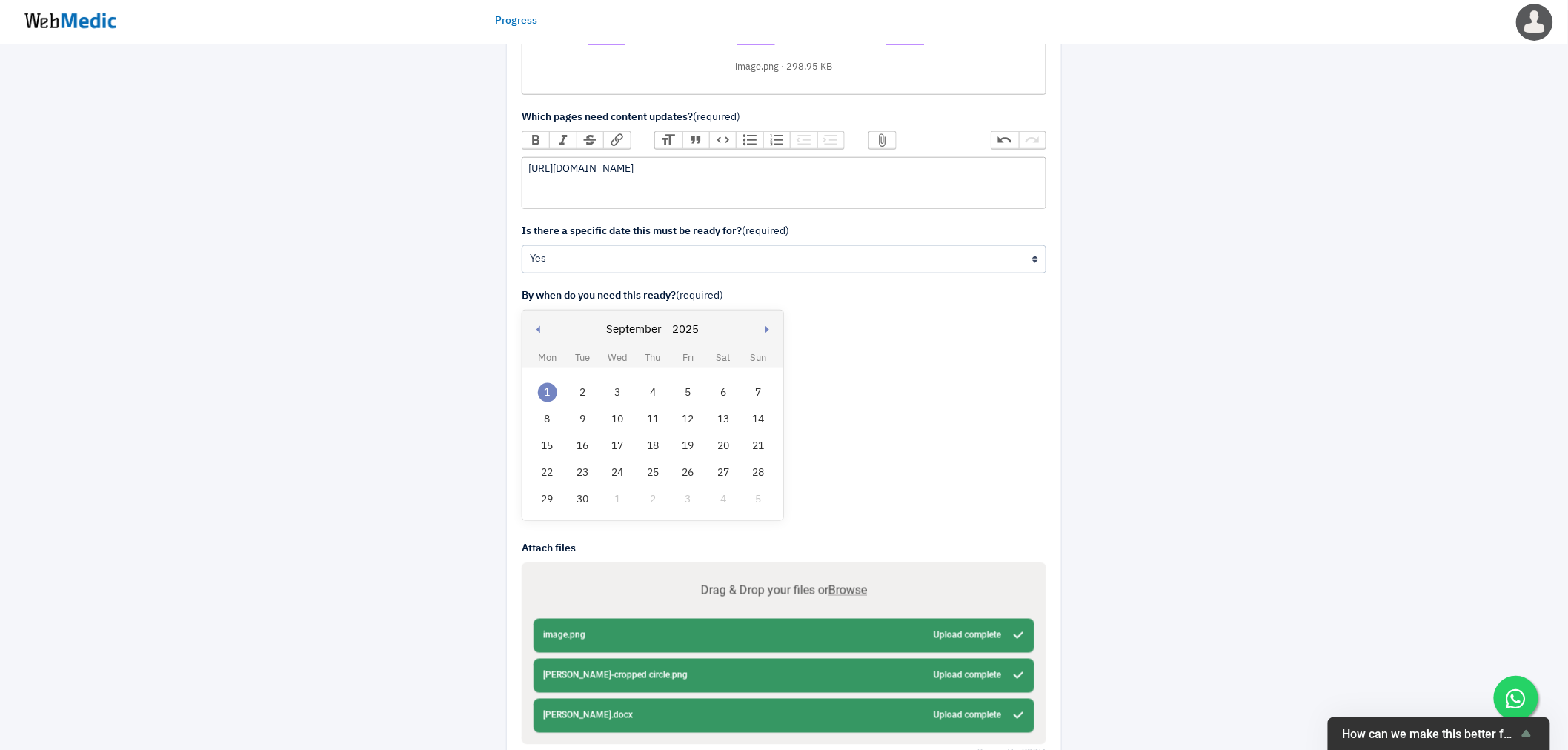
scroll to position [661, 0]
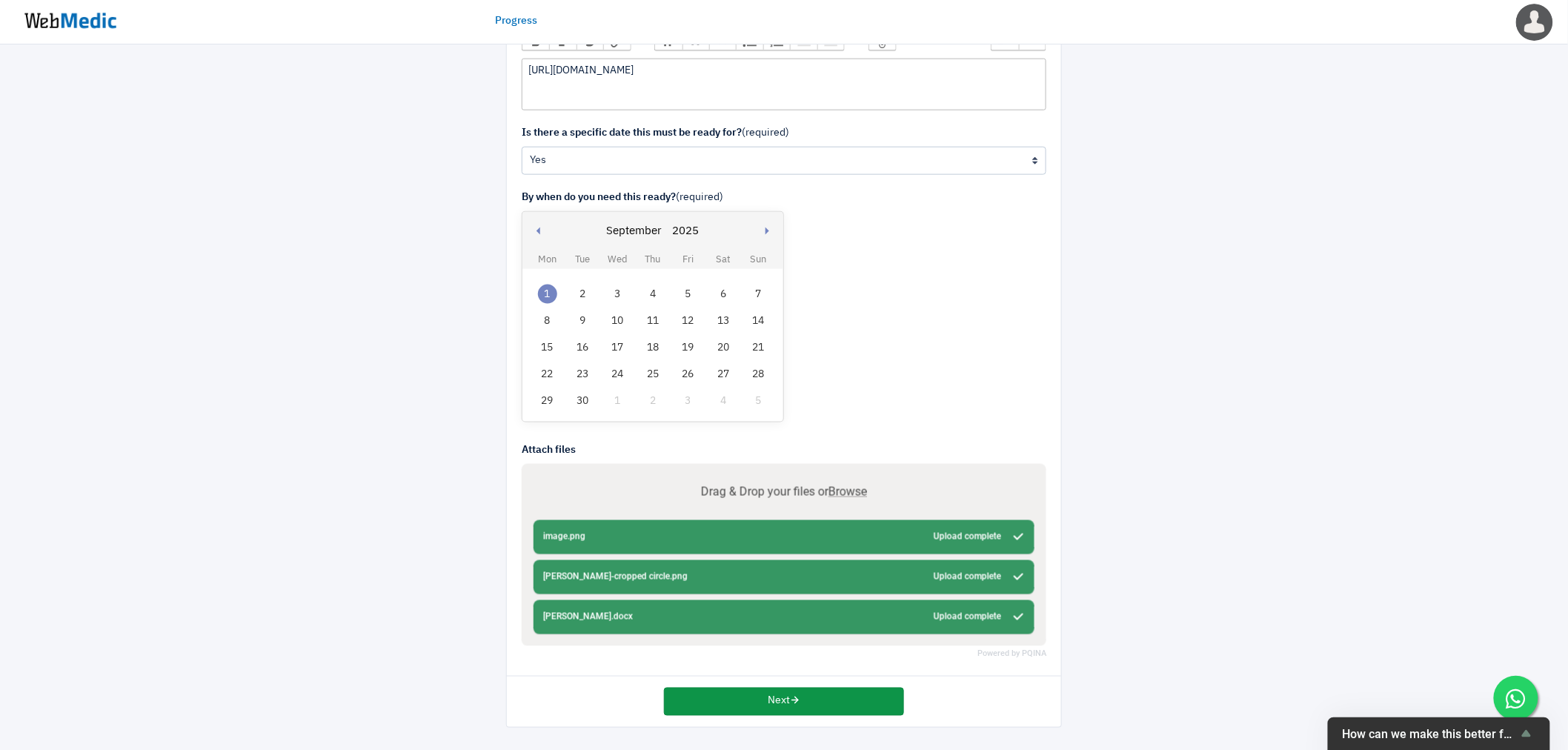
click at [826, 699] on button "Next" at bounding box center [784, 702] width 240 height 29
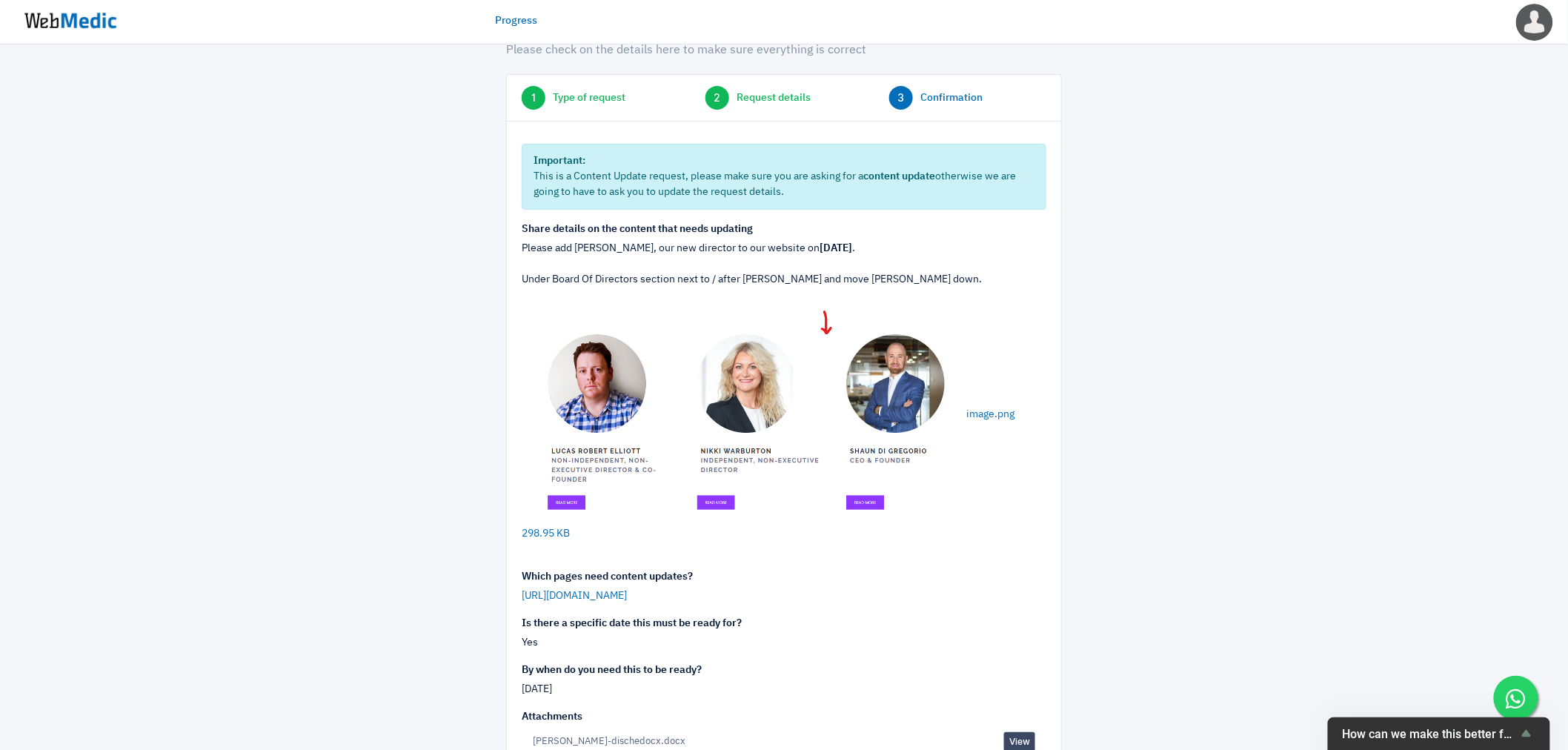
scroll to position [233, 0]
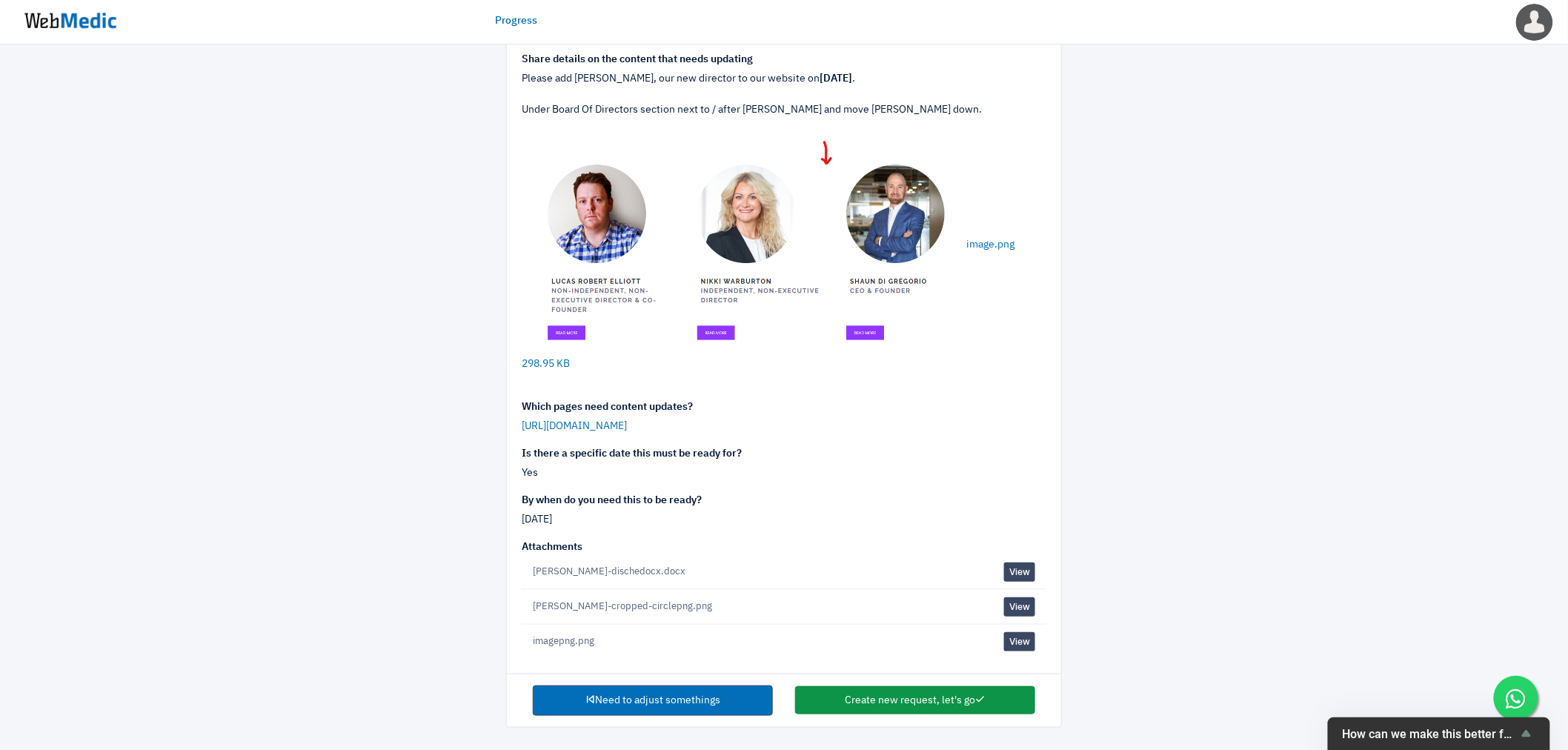
click at [915, 693] on button "Create new request, let's go" at bounding box center [915, 701] width 240 height 29
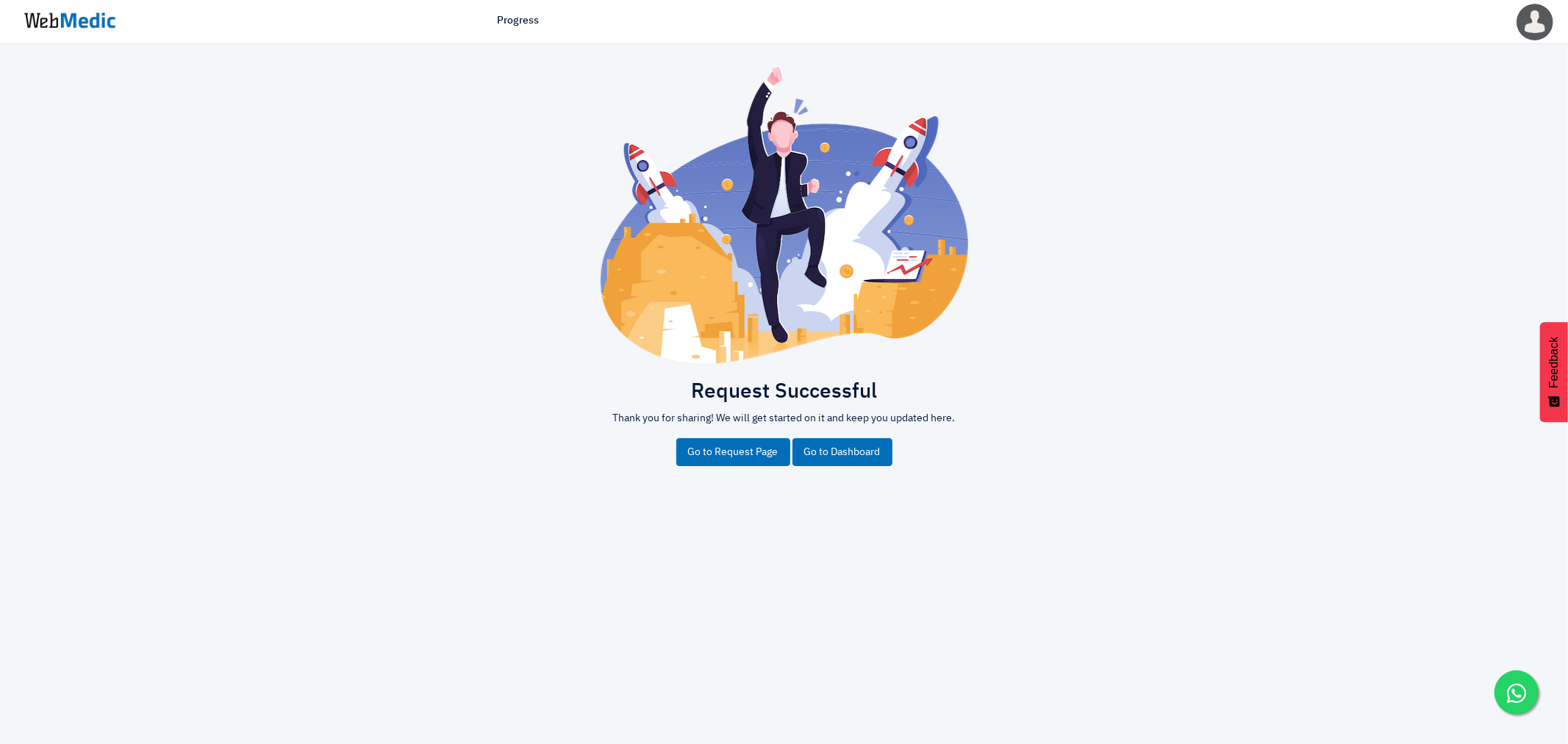
click at [842, 446] on link "Go to Dashboard" at bounding box center [843, 453] width 100 height 28
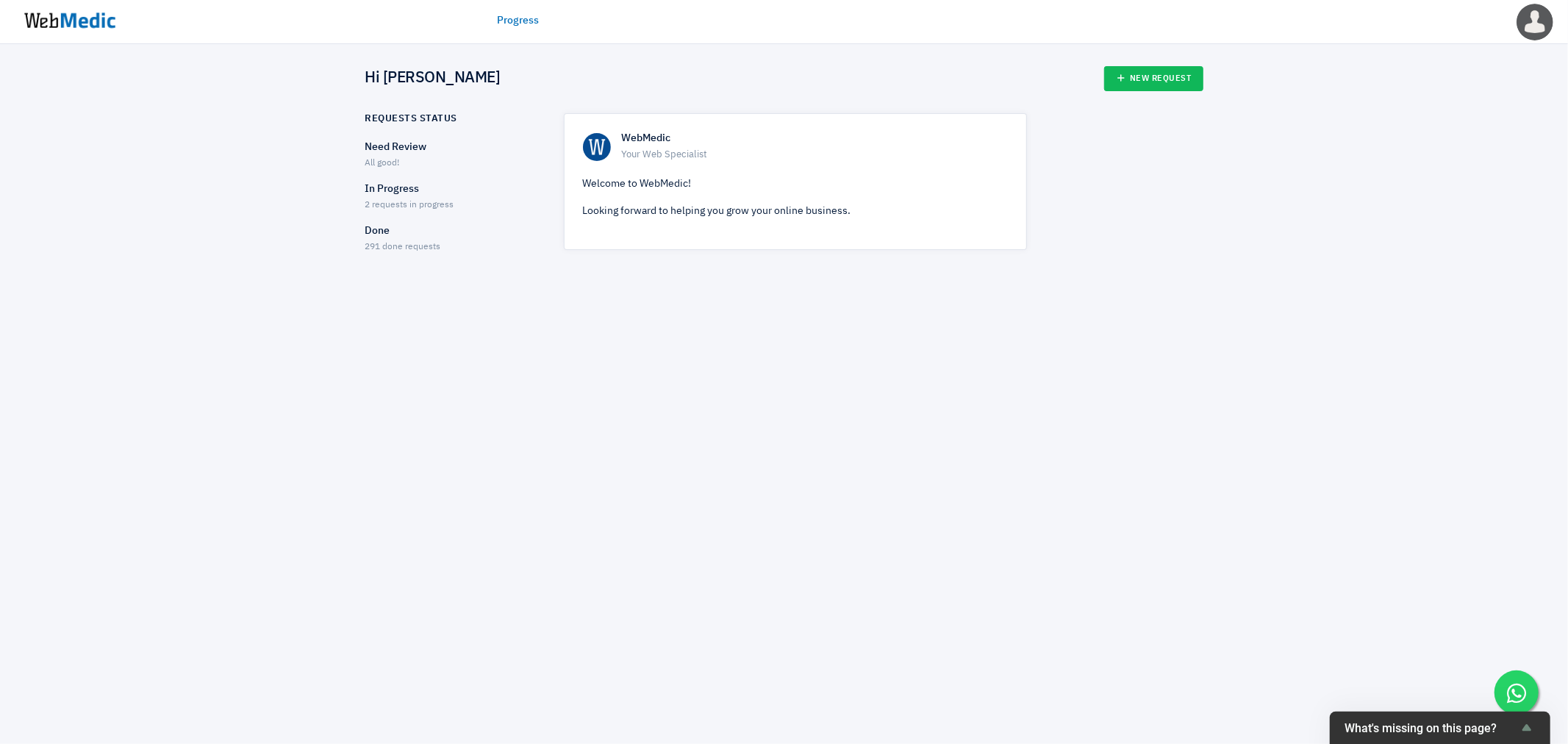
click at [377, 184] on p "In Progress" at bounding box center [452, 189] width 173 height 16
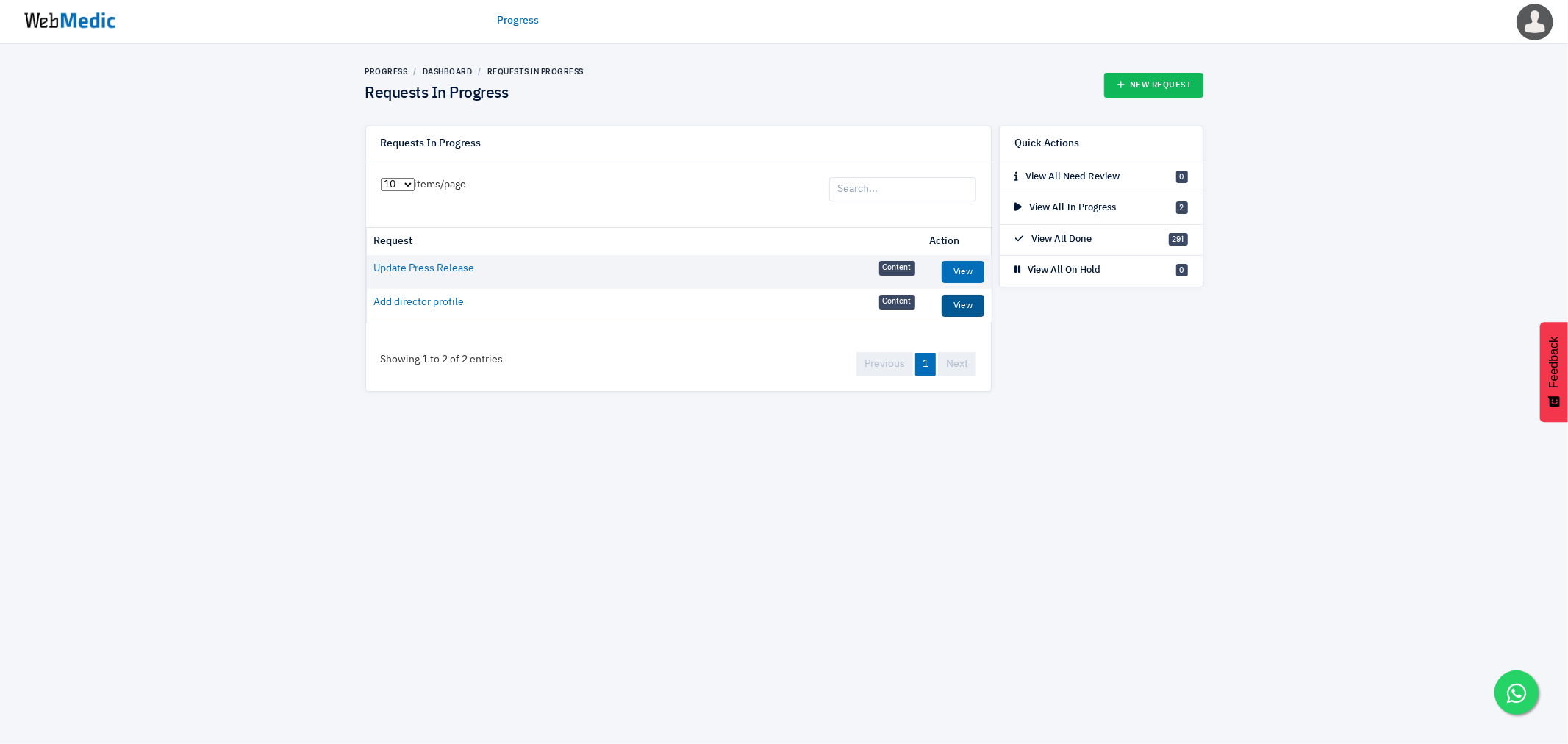
click at [968, 310] on link "View" at bounding box center [962, 305] width 42 height 22
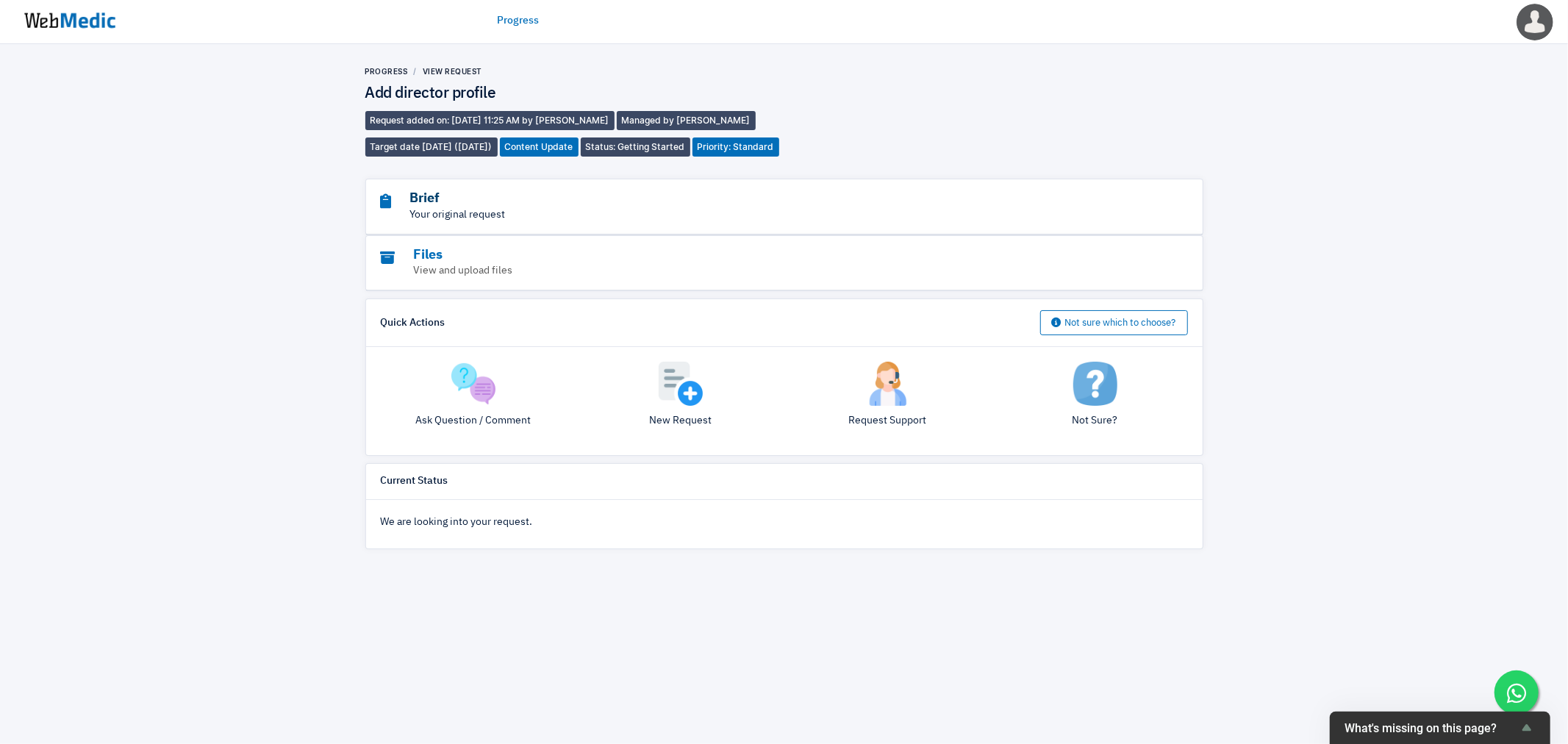
click at [486, 207] on h3 "Brief" at bounding box center [744, 199] width 726 height 17
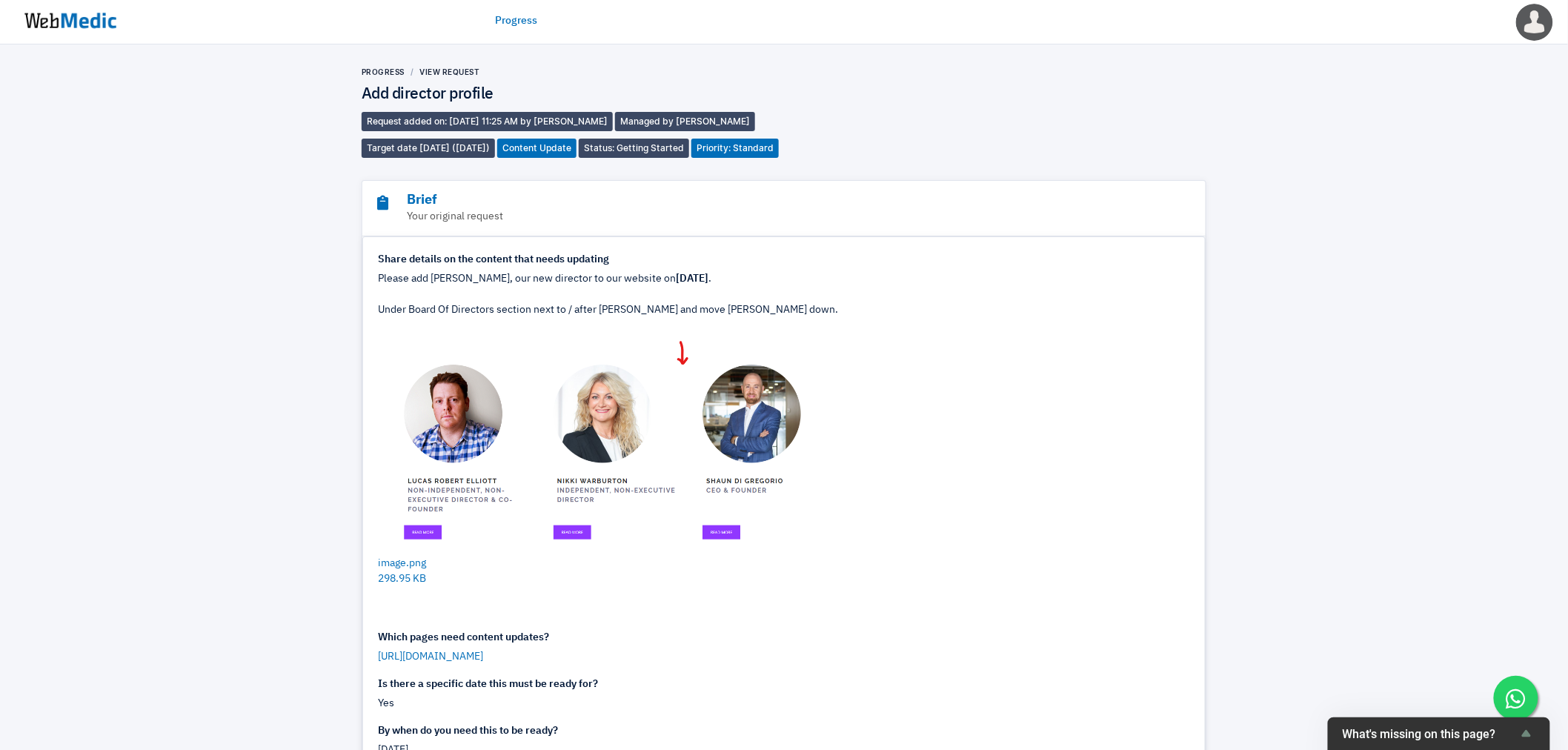
click at [293, 299] on div "Progress View Request Add director profile Request added on: 29/8/2025 11:25 AM…" at bounding box center [784, 608] width 1568 height 1128
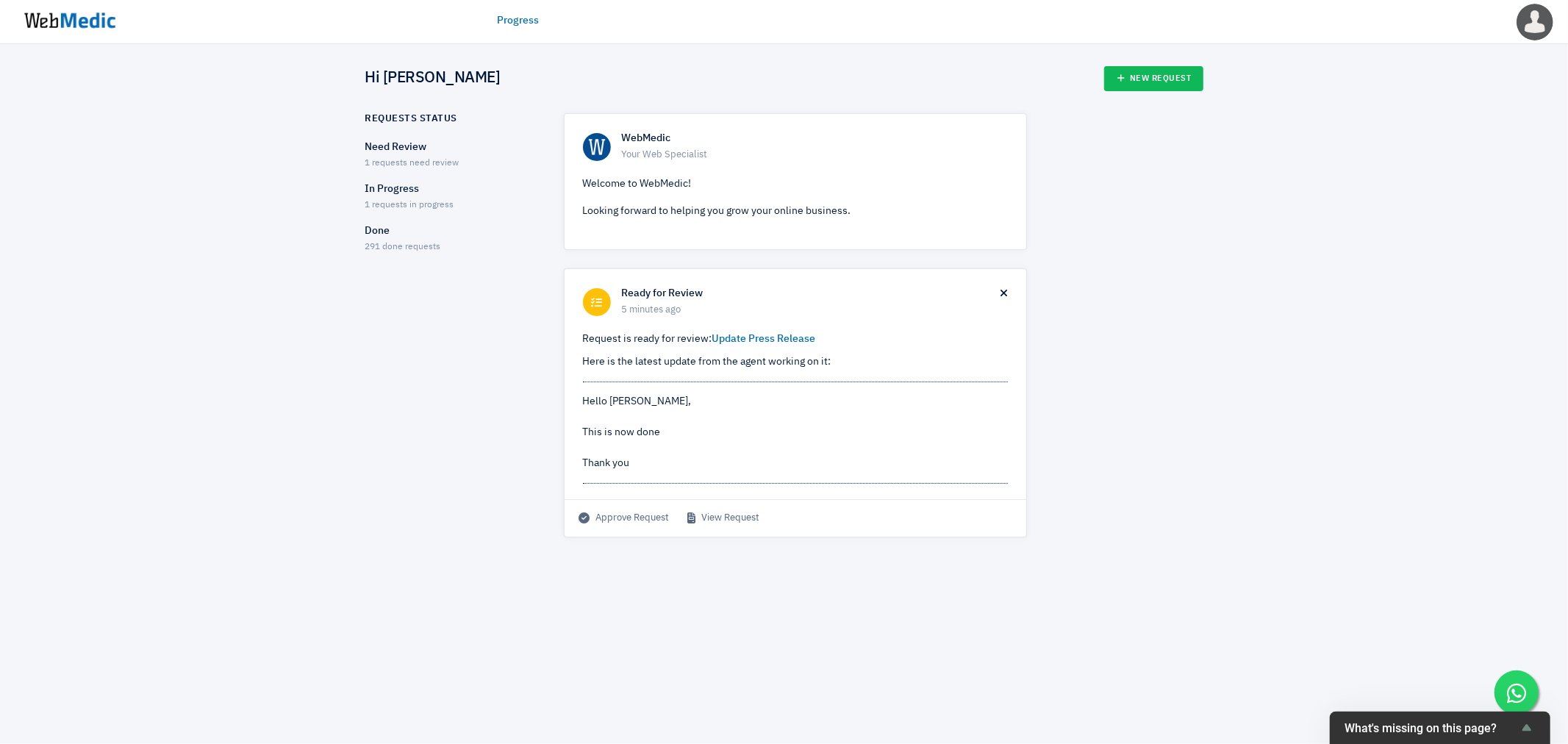
click at [393, 195] on p "In Progress" at bounding box center [452, 189] width 173 height 16
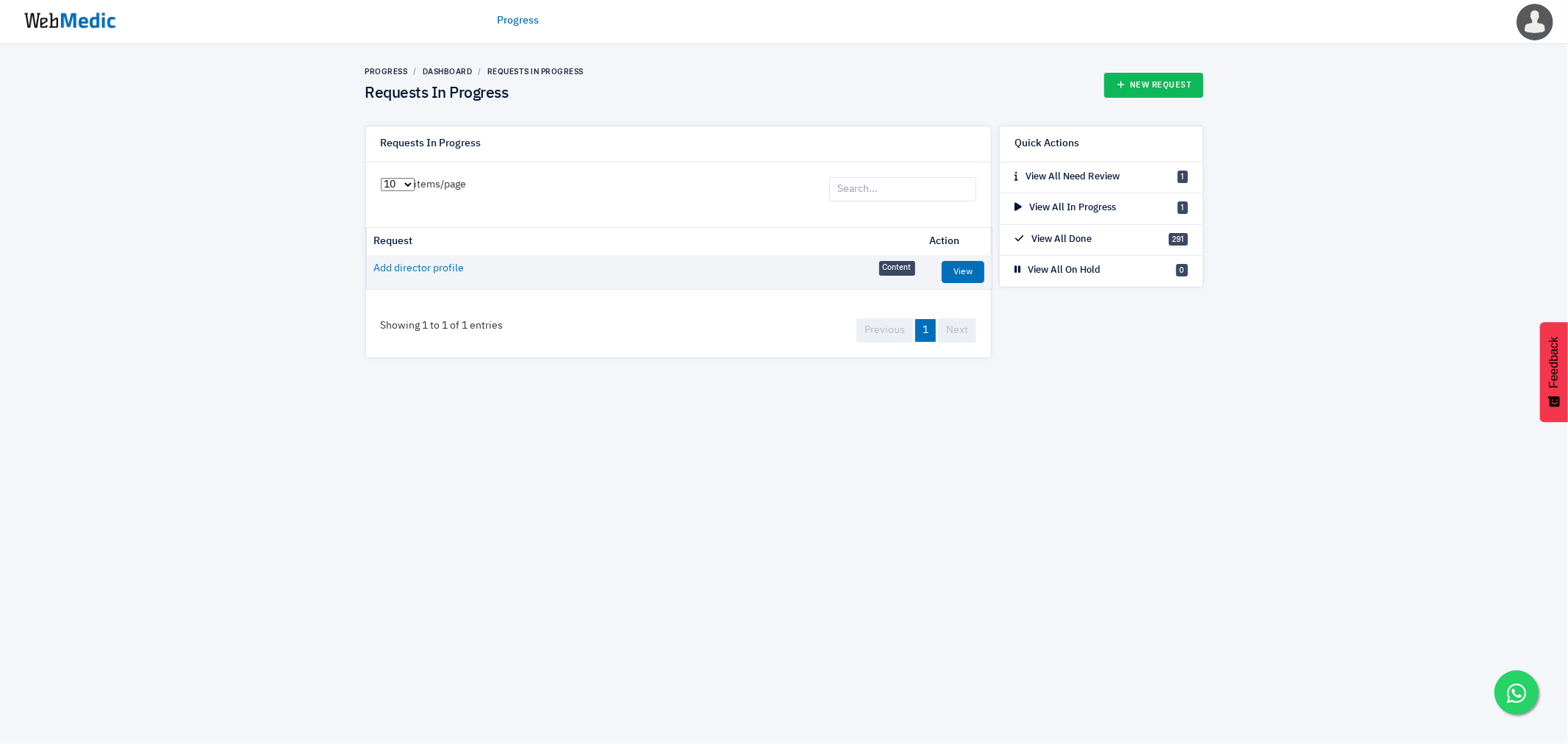
click at [92, 24] on img at bounding box center [70, 20] width 111 height 46
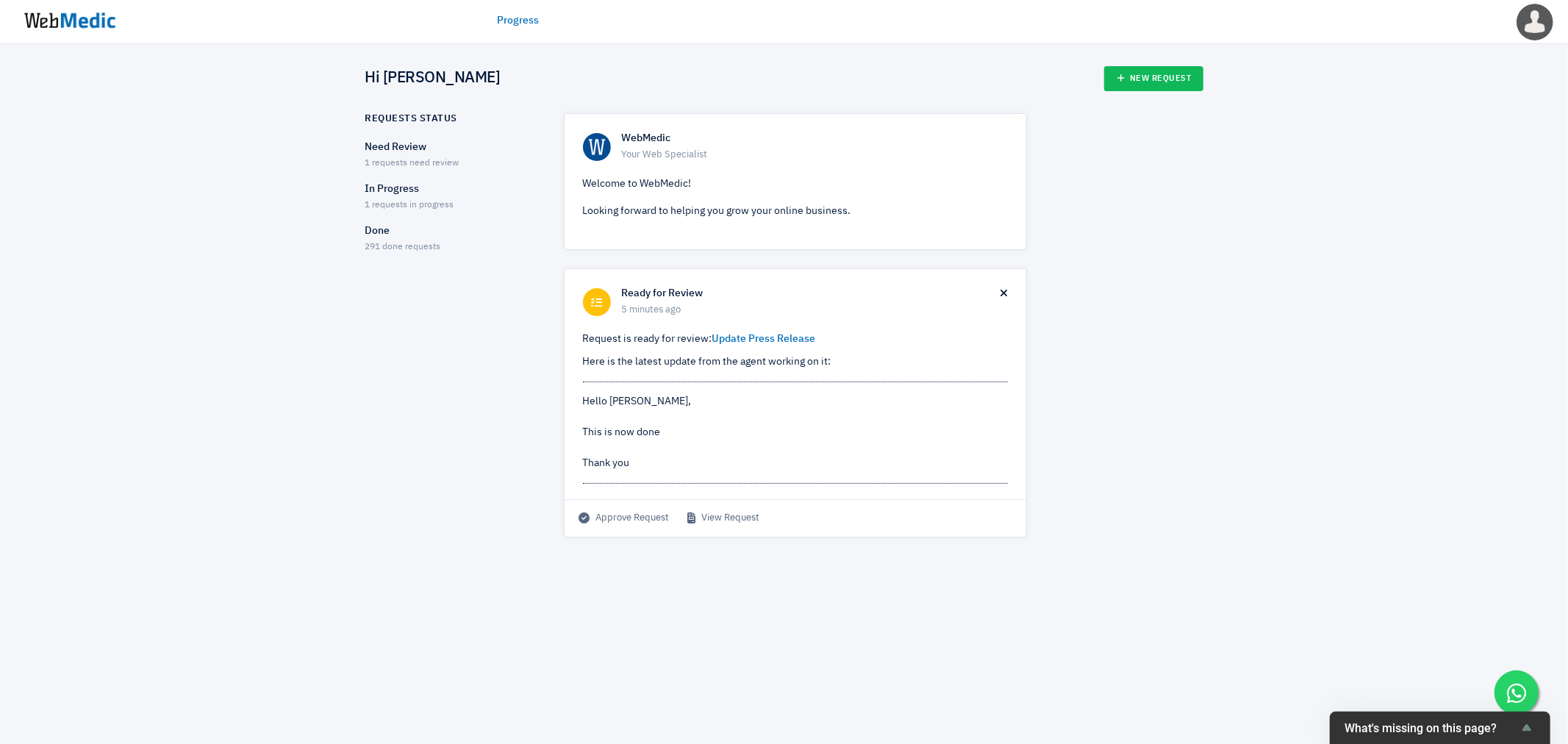
click at [404, 151] on p "Need Review" at bounding box center [452, 147] width 173 height 16
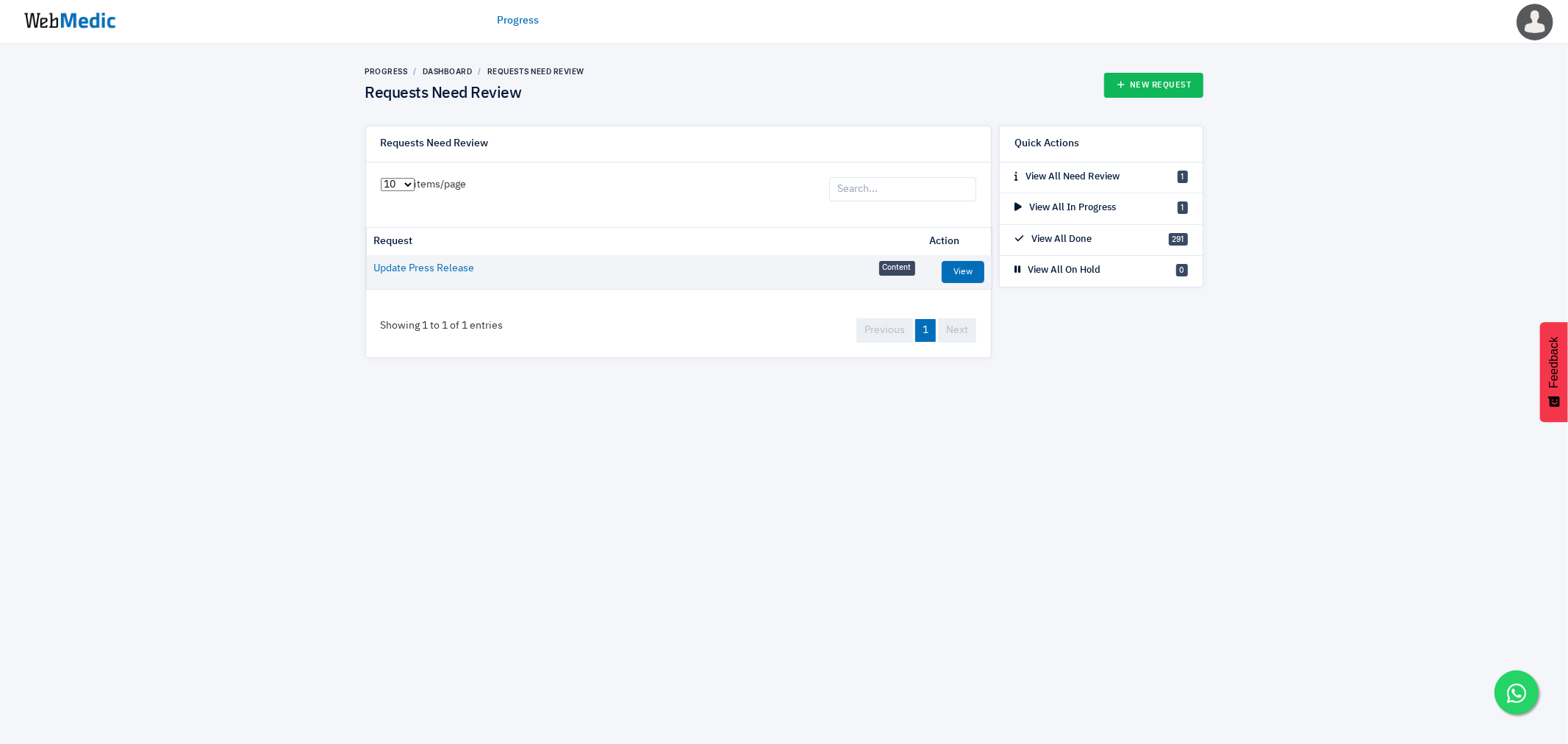
click at [991, 270] on td "View" at bounding box center [957, 272] width 70 height 34
drag, startPoint x: 967, startPoint y: 273, endPoint x: 975, endPoint y: 289, distance: 17.9
click at [966, 273] on link "View" at bounding box center [962, 272] width 42 height 22
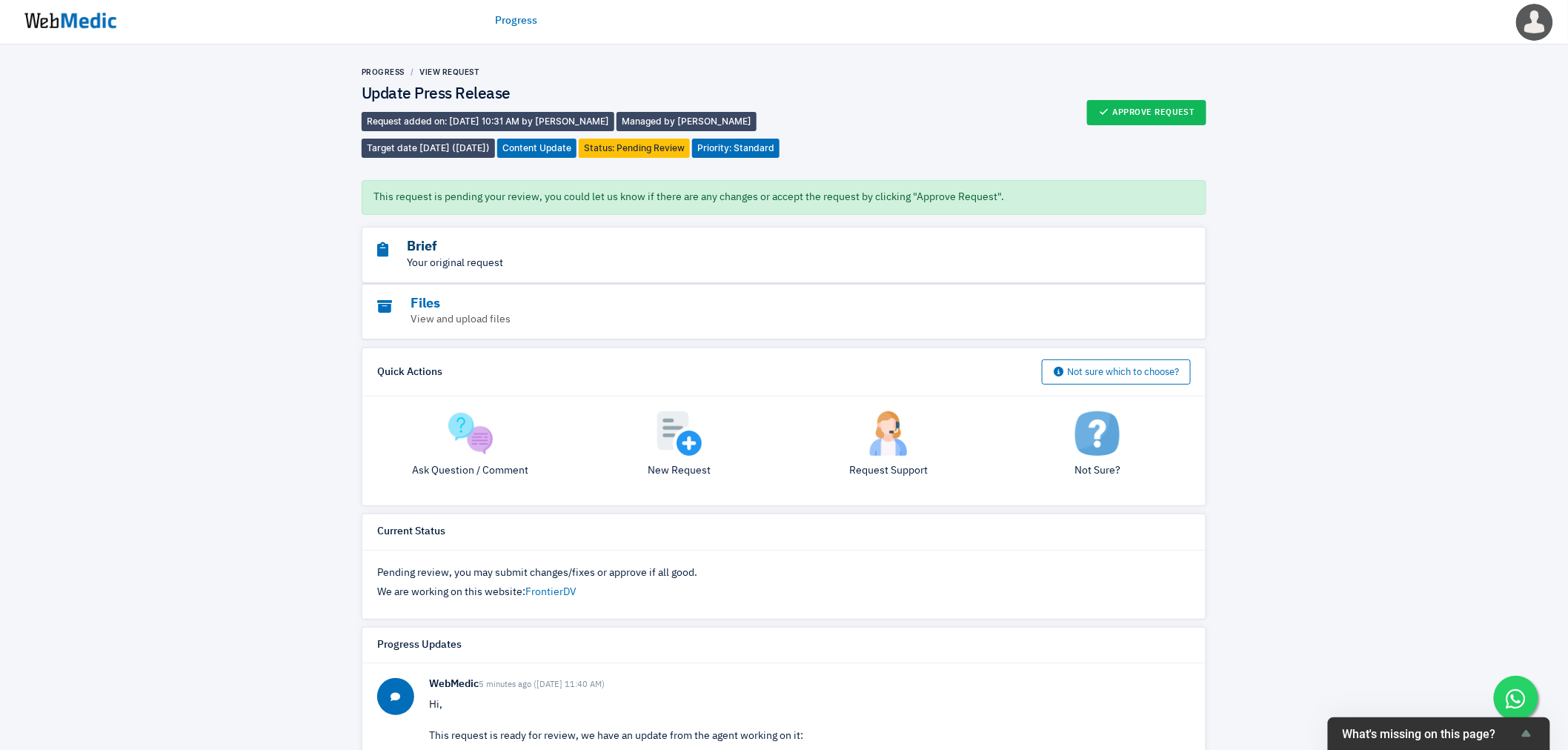
drag, startPoint x: 424, startPoint y: 267, endPoint x: 437, endPoint y: 269, distance: 13.2
click at [424, 256] on h3 "Brief" at bounding box center [743, 247] width 732 height 17
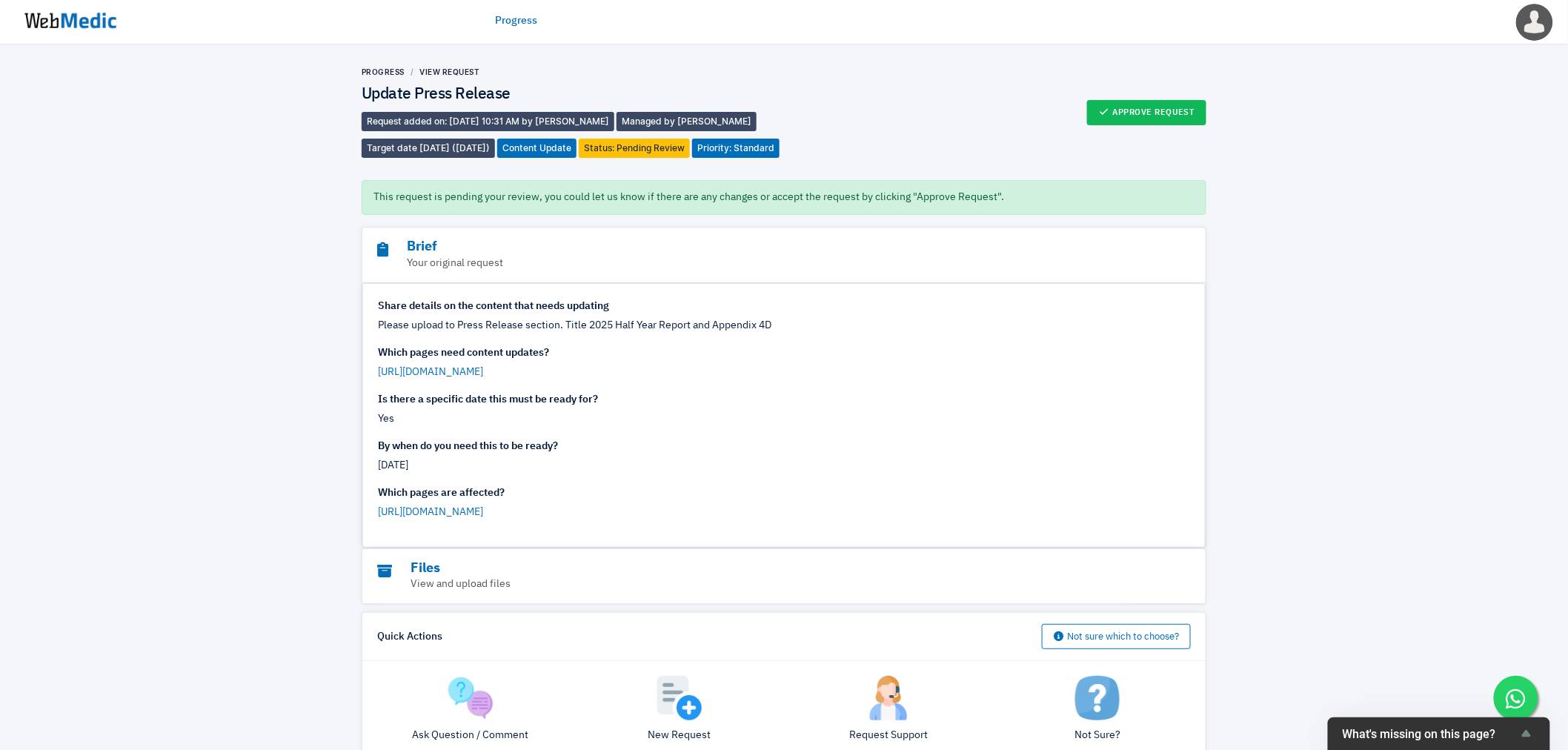
click at [252, 502] on div "Progress View Request Update Press Release Request added on: [DATE] 10:31 AM by…" at bounding box center [784, 678] width 1568 height 1268
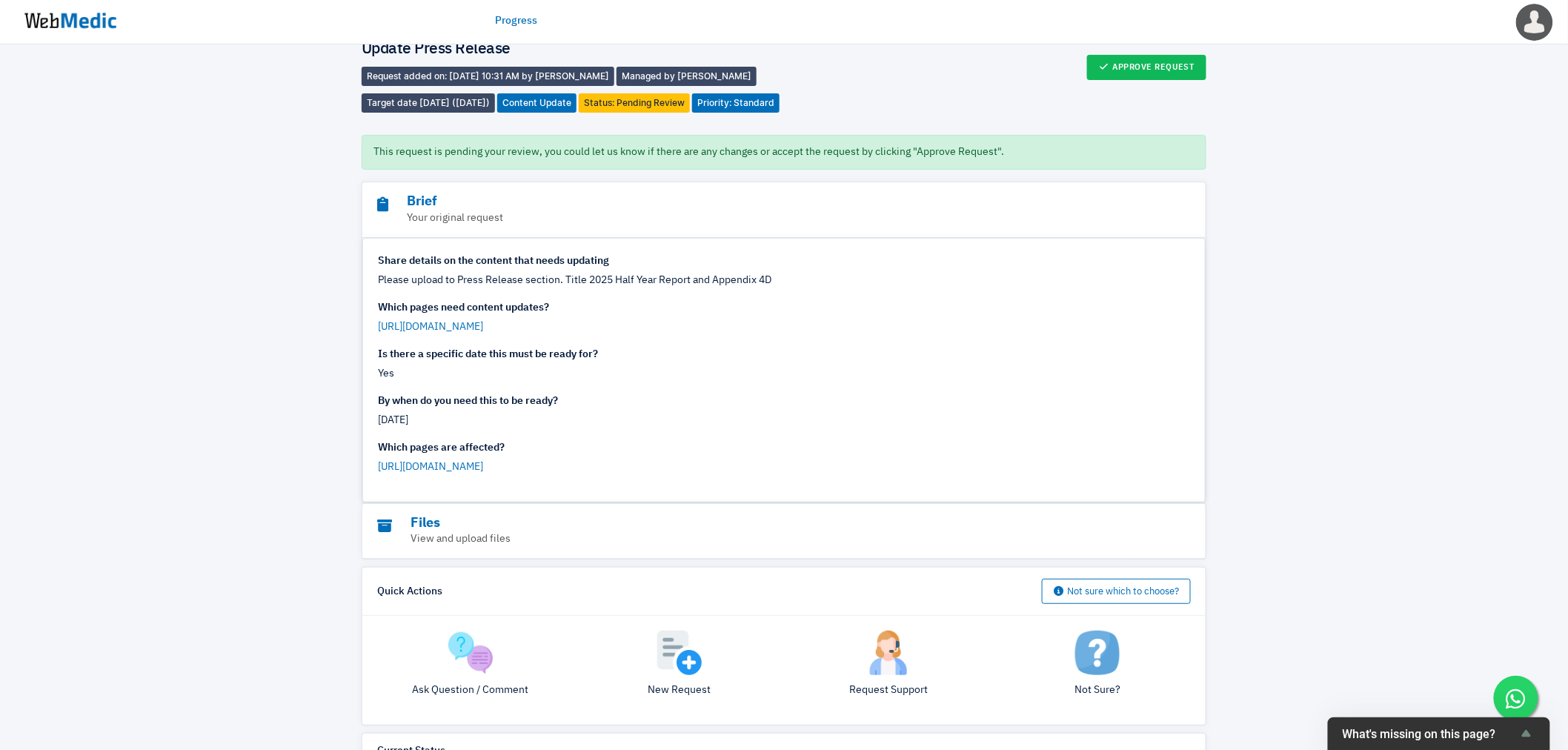
scroll to position [82, 0]
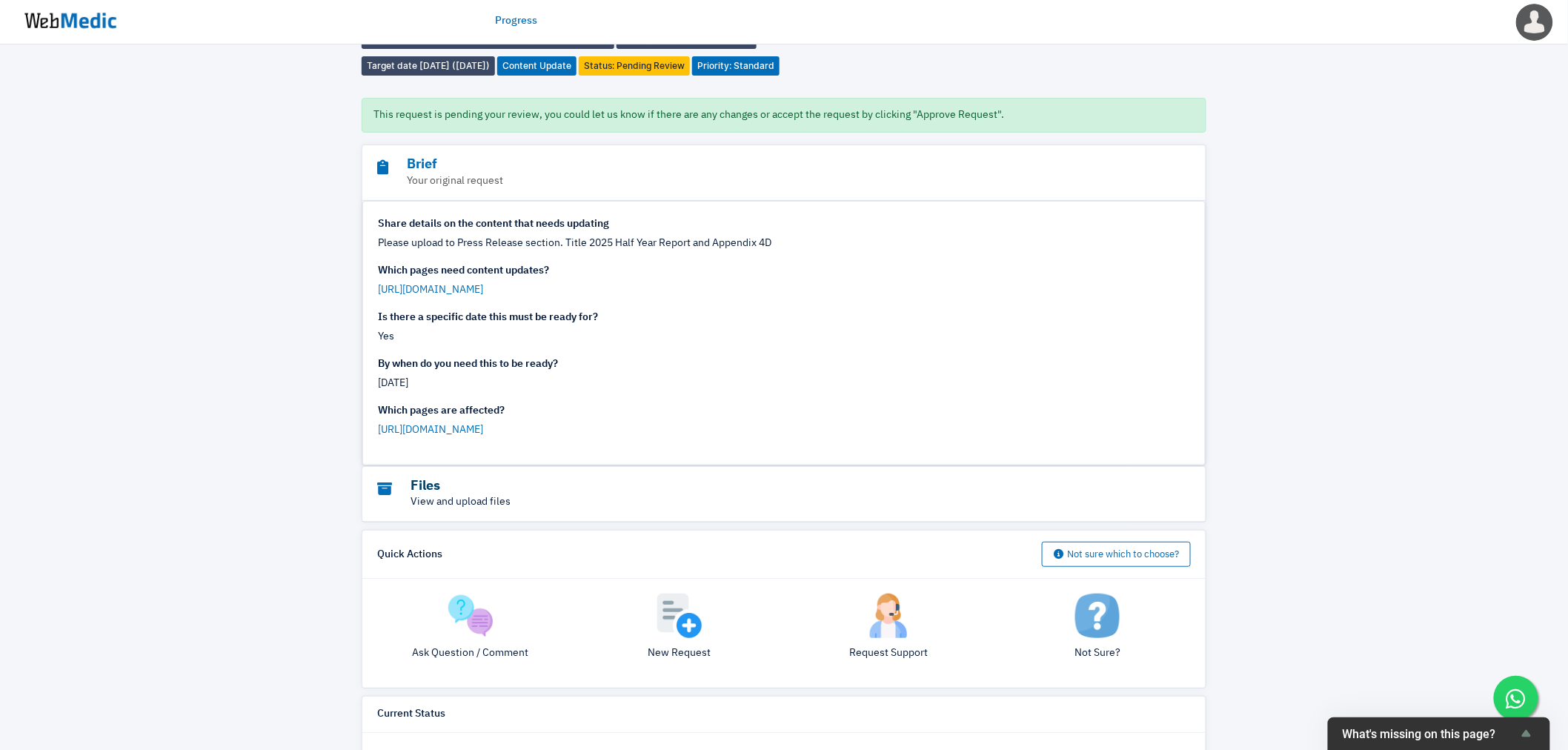
click at [473, 495] on h3 "Files" at bounding box center [743, 487] width 732 height 17
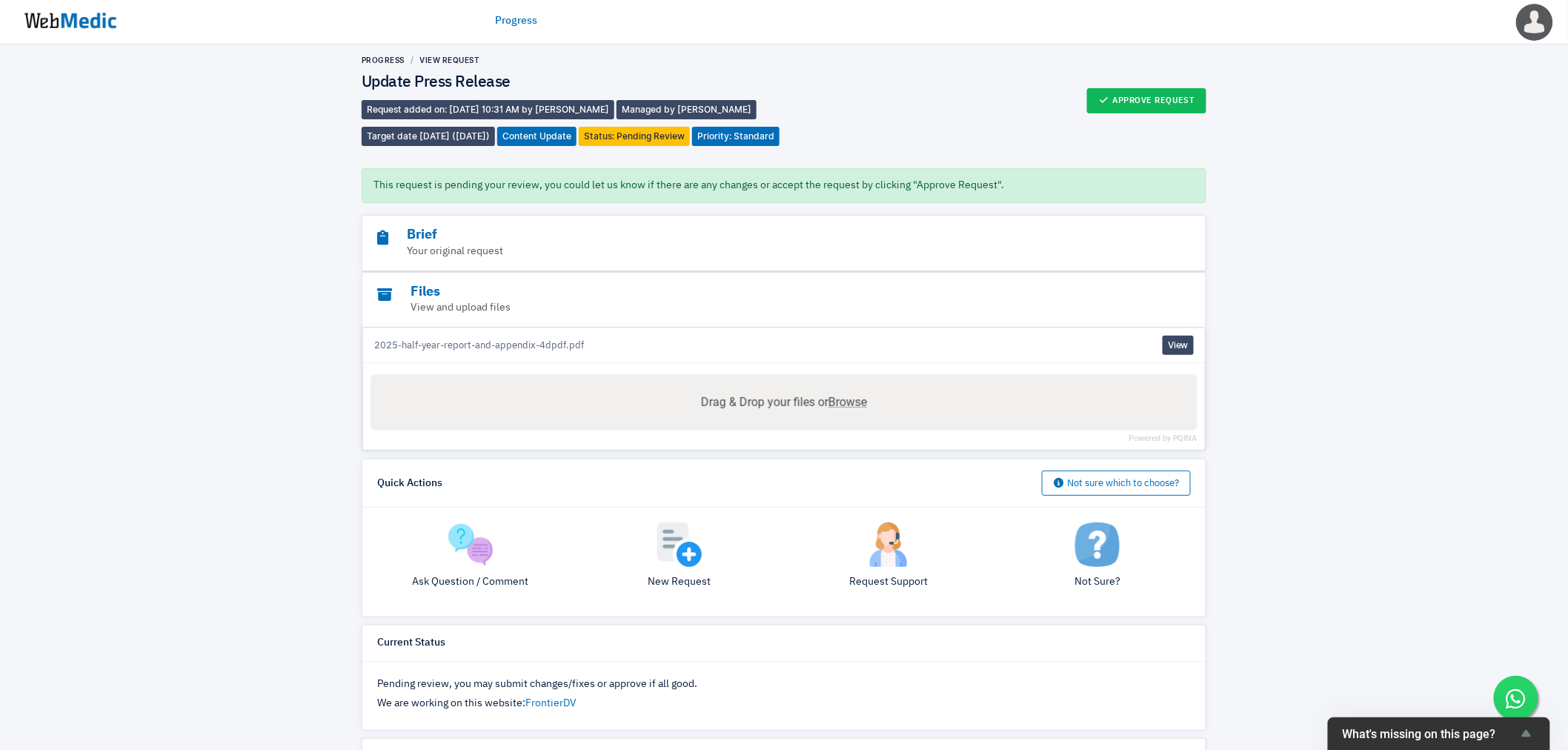
scroll to position [0, 0]
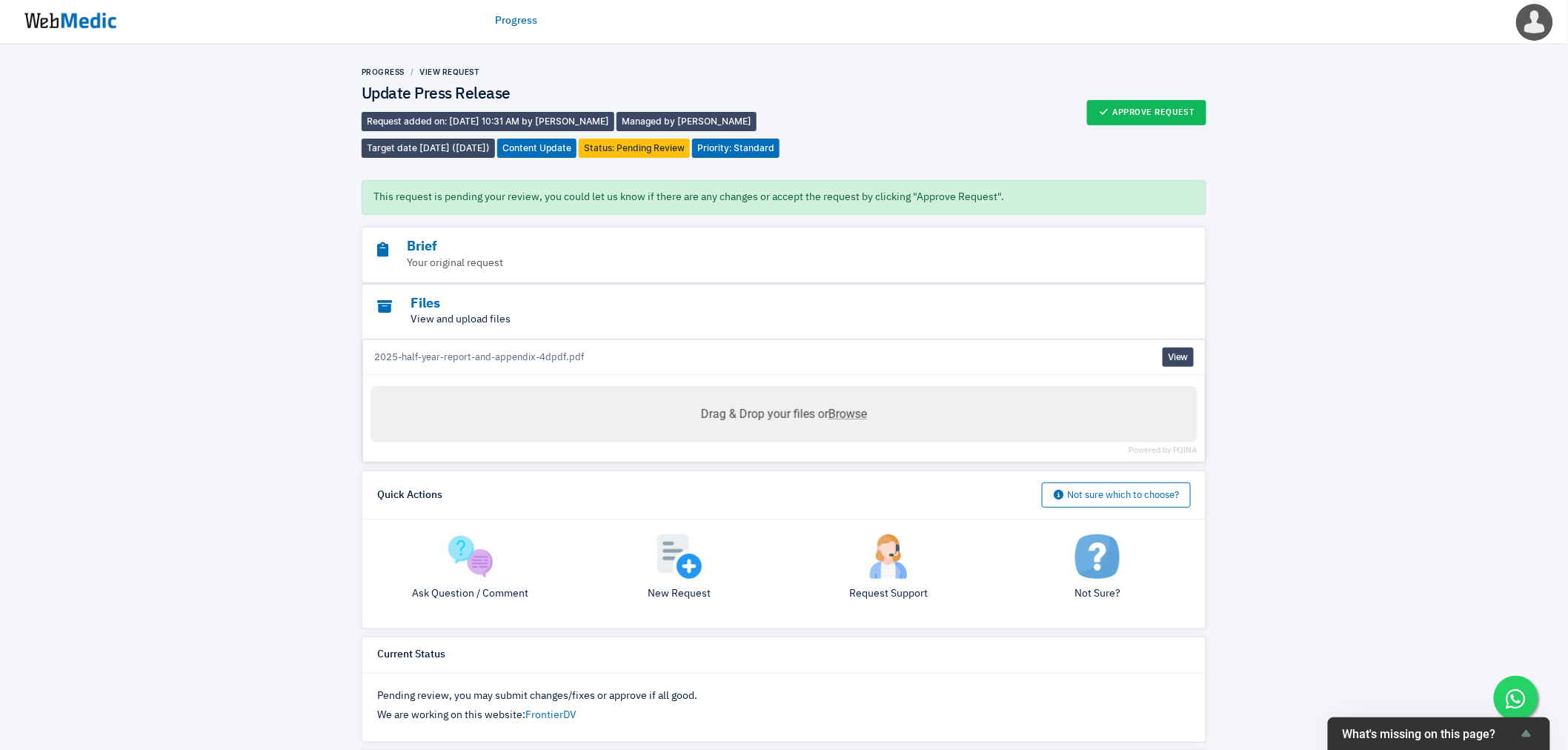
click at [482, 328] on p "View and upload files" at bounding box center [743, 320] width 732 height 16
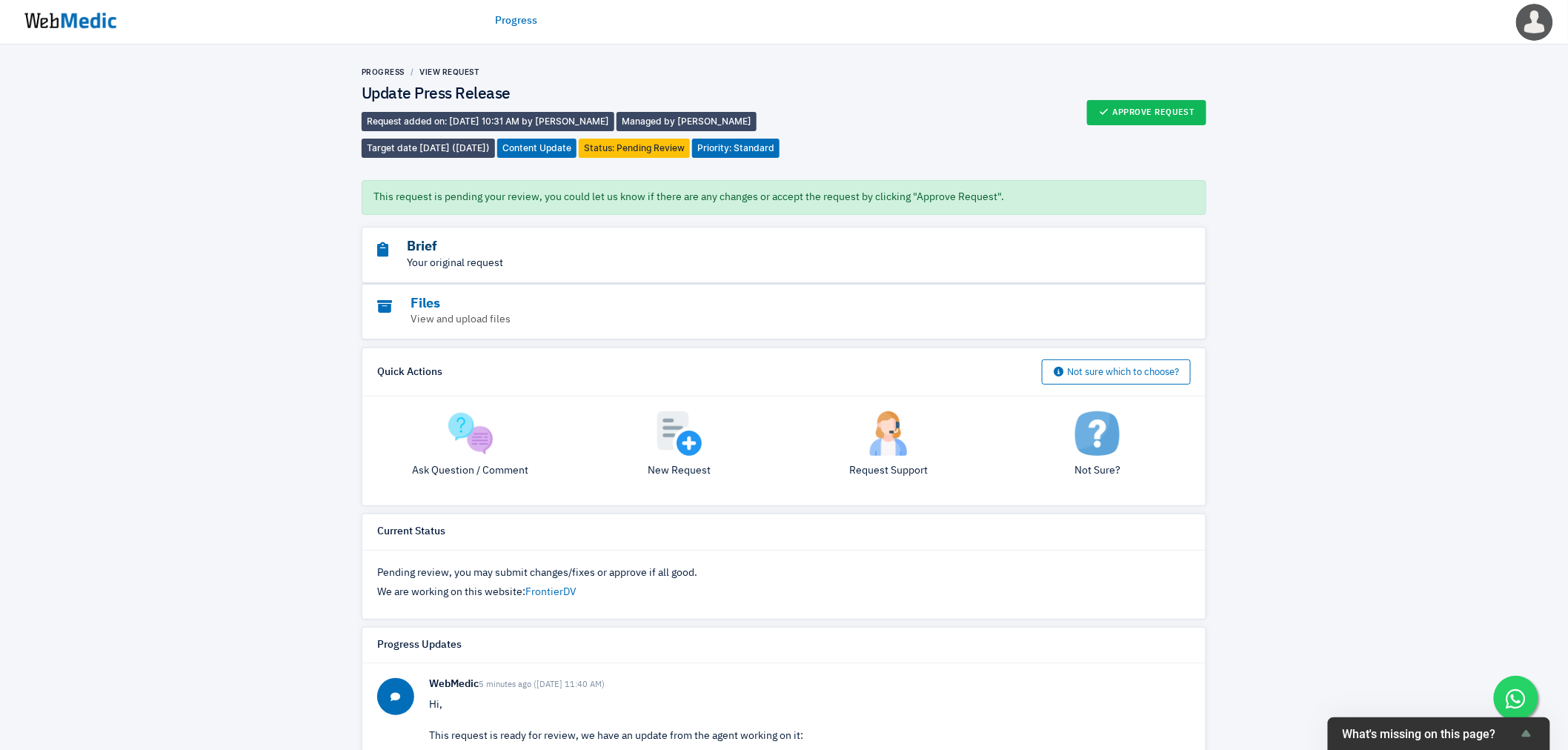
click at [440, 256] on h3 "Brief" at bounding box center [743, 247] width 732 height 17
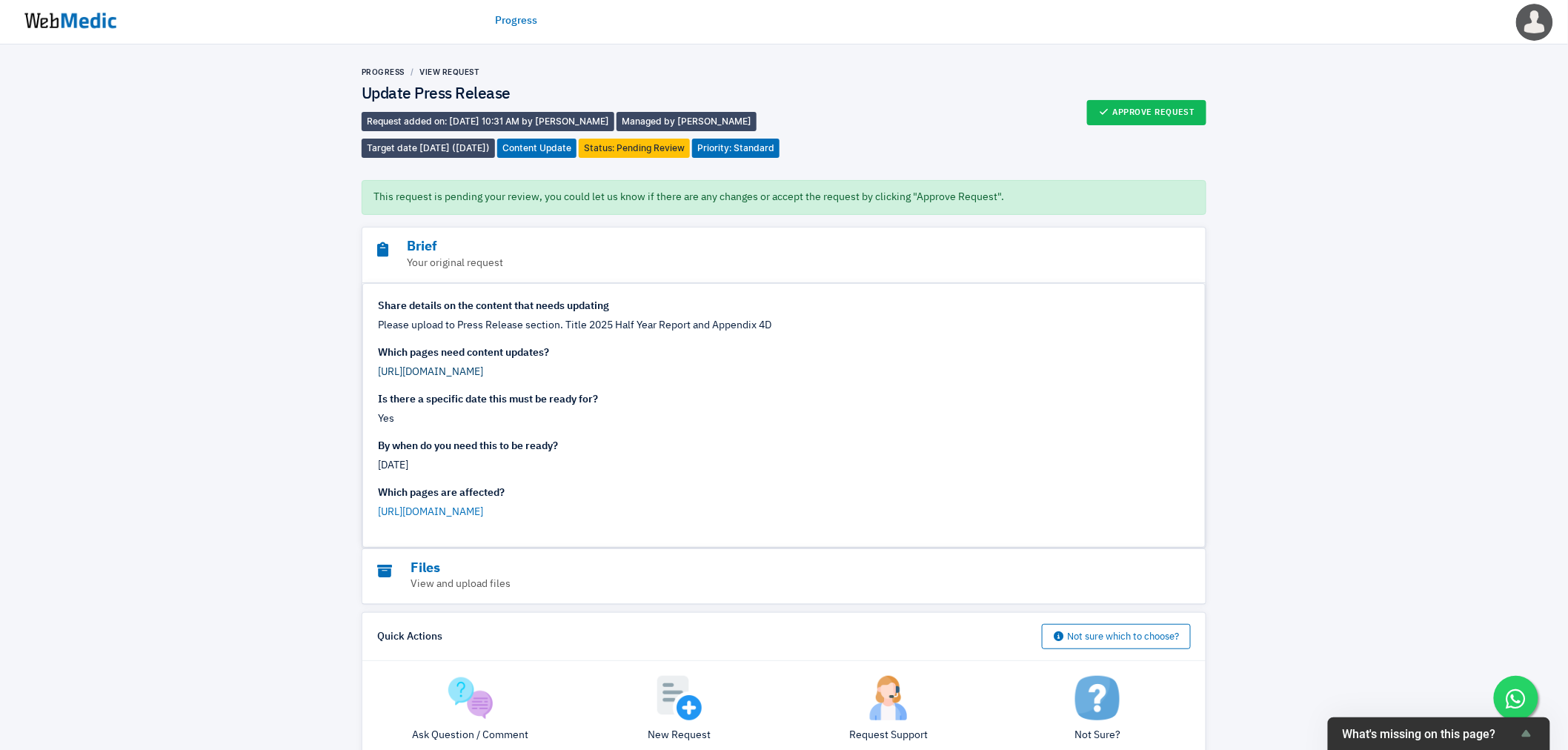
click at [469, 378] on link "https://frontierdv.com/press-releases/" at bounding box center [431, 372] width 106 height 10
drag, startPoint x: 795, startPoint y: 353, endPoint x: 589, endPoint y: 354, distance: 206.0
click at [589, 334] on div "Please upload to Press Release section. Title 2025 Half Year Report and Appendi…" at bounding box center [784, 326] width 813 height 16
copy div "2025 Half Year Report and Appendix 4D"
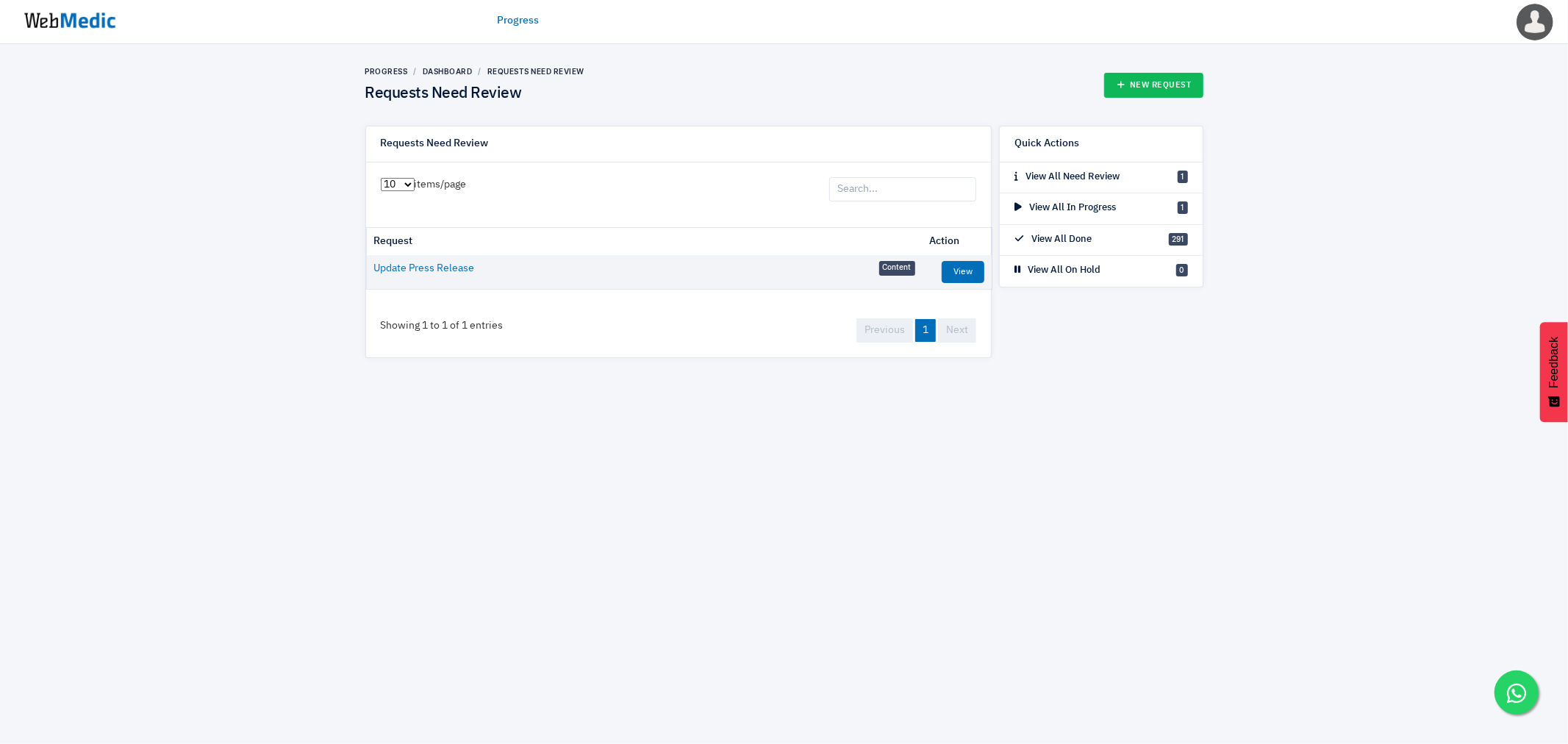
click at [824, 380] on html "Progress [PERSON_NAME] Edit Profile Logout Progress Dashboard Requests Need Rev…" at bounding box center [784, 190] width 1568 height 380
click at [443, 260] on td "Update Press Release Content" at bounding box center [645, 269] width 556 height 27
click at [449, 261] on link "Update Press Release" at bounding box center [424, 269] width 101 height 16
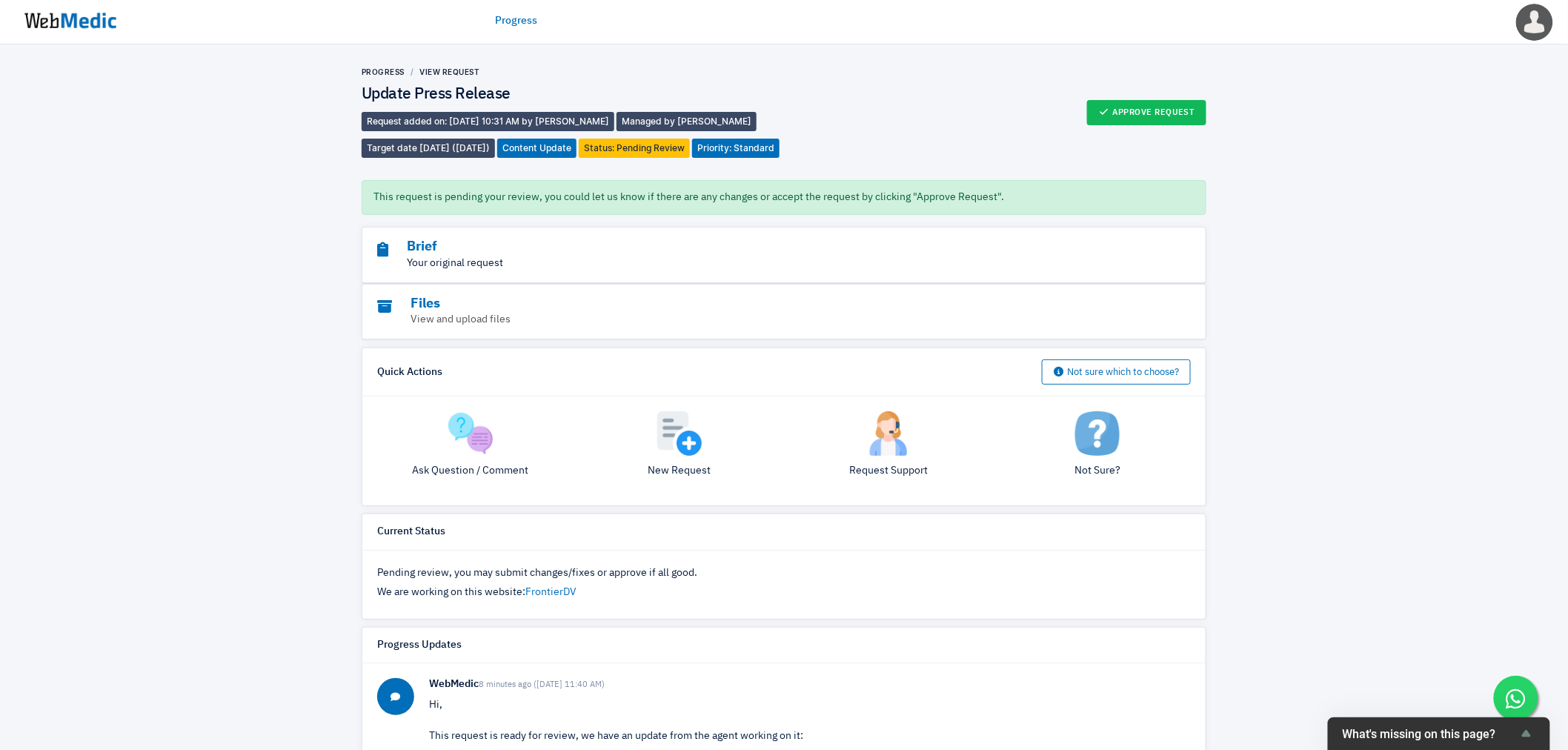
click at [458, 271] on p "Your original request" at bounding box center [743, 263] width 732 height 16
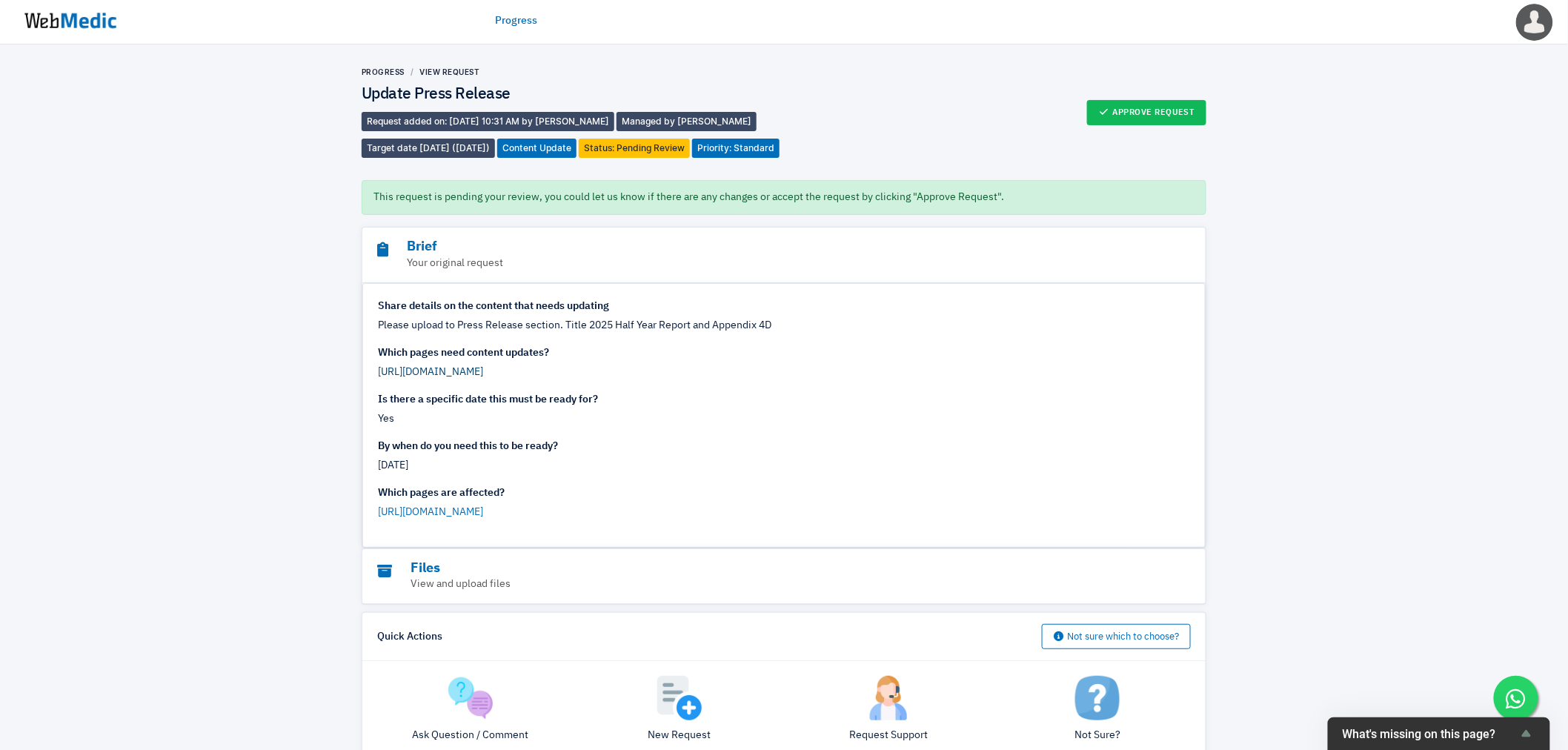
click at [483, 378] on link "[URL][DOMAIN_NAME]" at bounding box center [431, 372] width 106 height 10
drag, startPoint x: 278, startPoint y: 469, endPoint x: 293, endPoint y: 476, distance: 16.6
click at [280, 467] on div "Progress View Request Update Press Release Request added on: [DATE] 10:31 AM by…" at bounding box center [784, 678] width 1568 height 1268
click at [1140, 124] on button "Approve Request" at bounding box center [1147, 112] width 120 height 25
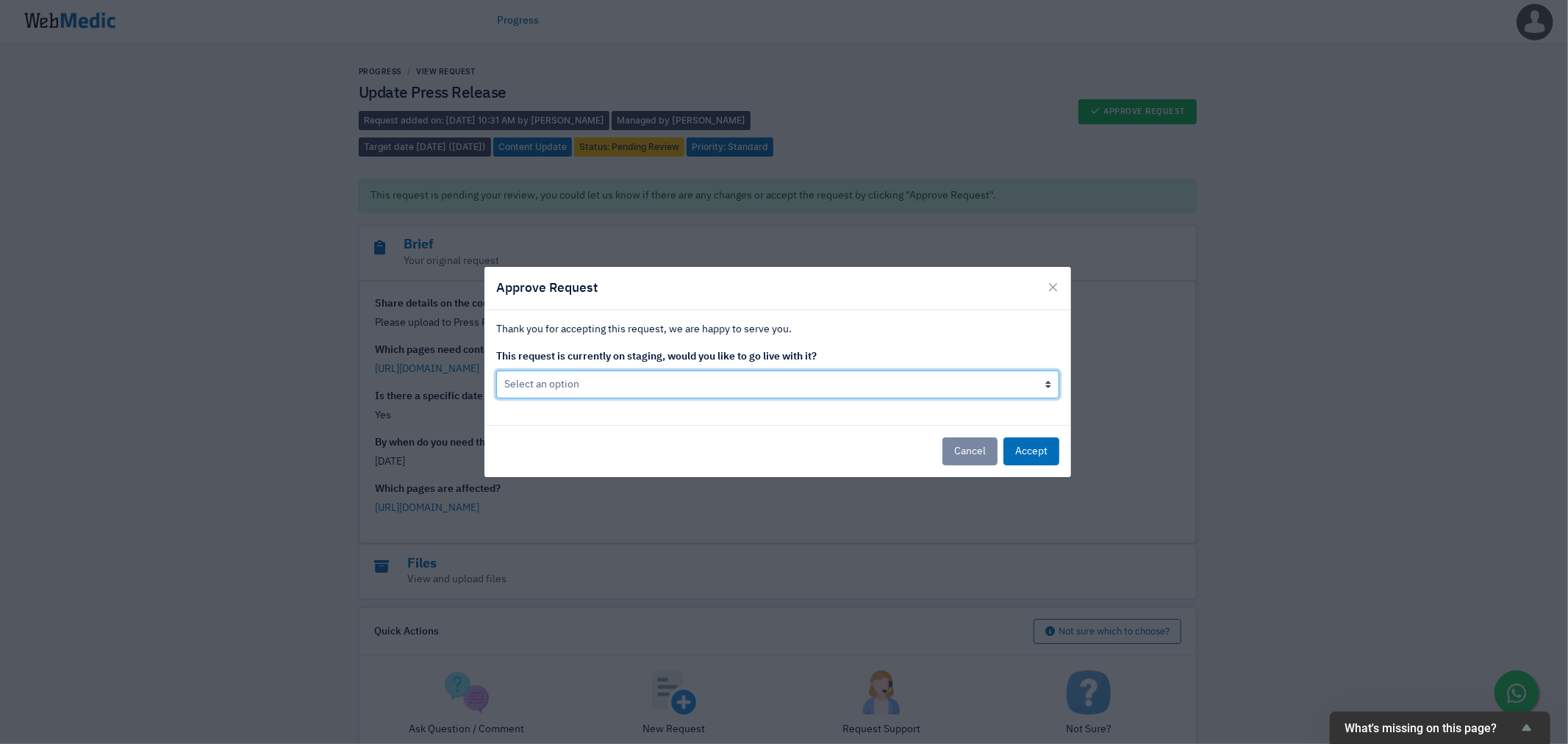
drag, startPoint x: 647, startPoint y: 379, endPoint x: 616, endPoint y: 398, distance: 36.4
click at [647, 379] on select "Select an option Yes go live Accept request but don't go live yet" at bounding box center [778, 384] width 563 height 28
select select "1"
click at [497, 370] on select "Select an option Yes go live Accept request but don't go live yet" at bounding box center [778, 384] width 563 height 28
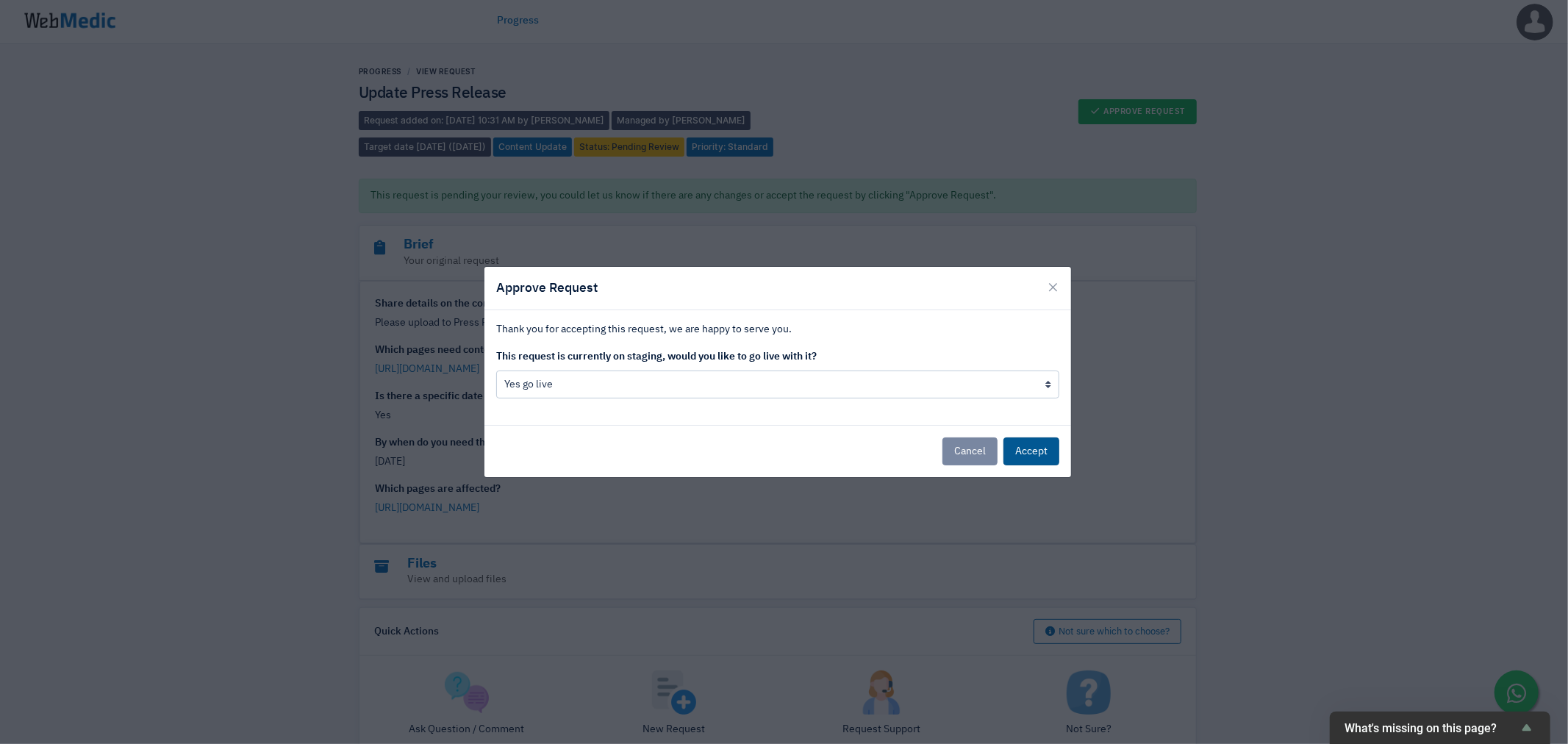
click at [1024, 445] on button "Accept" at bounding box center [1031, 452] width 56 height 28
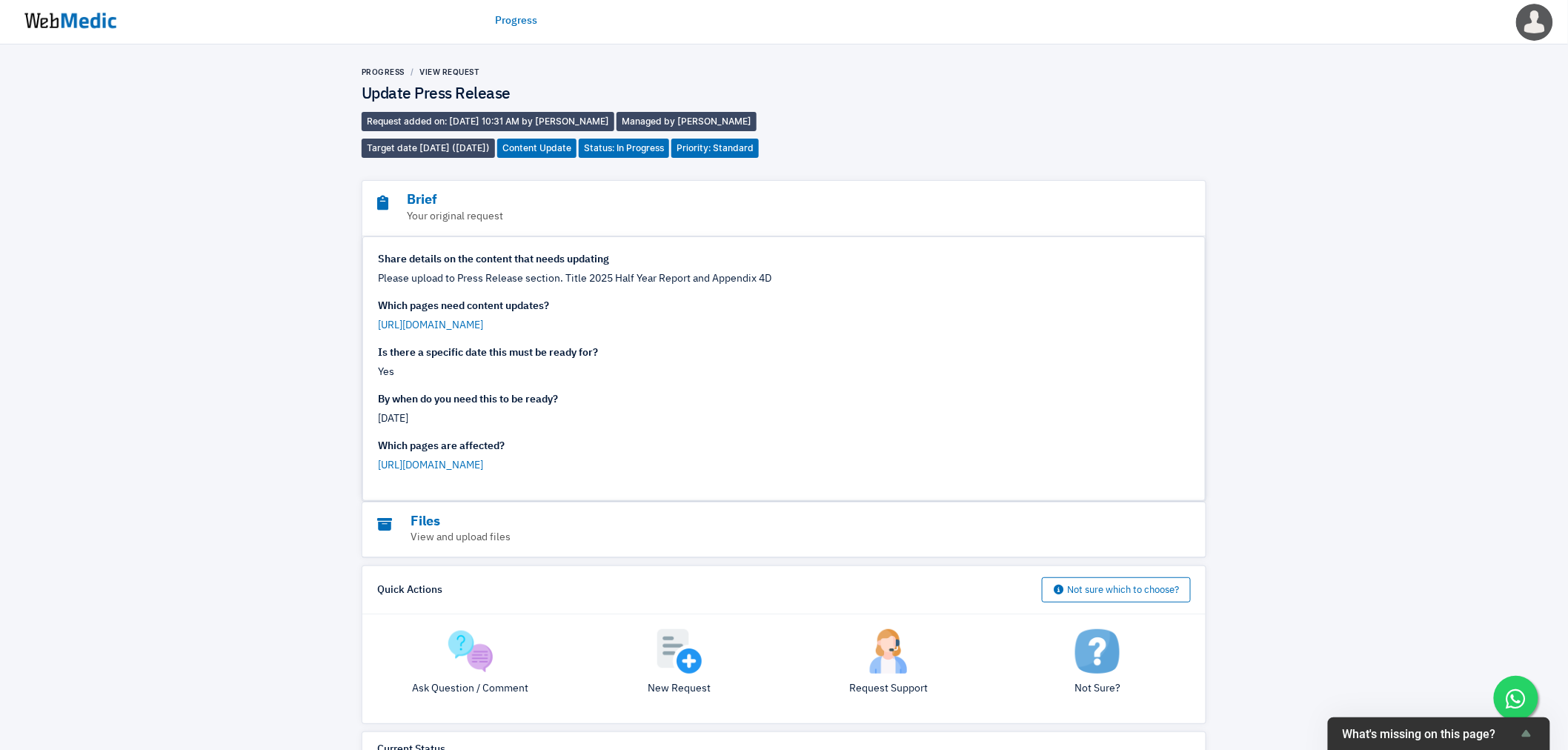
drag, startPoint x: 278, startPoint y: 325, endPoint x: 320, endPoint y: 347, distance: 47.4
click at [279, 324] on div "Progress View Request Update Press Release Request added on: 29/8/2025 10:31 AM…" at bounding box center [784, 654] width 1568 height 1221
click at [514, 18] on link "Progress" at bounding box center [516, 21] width 42 height 16
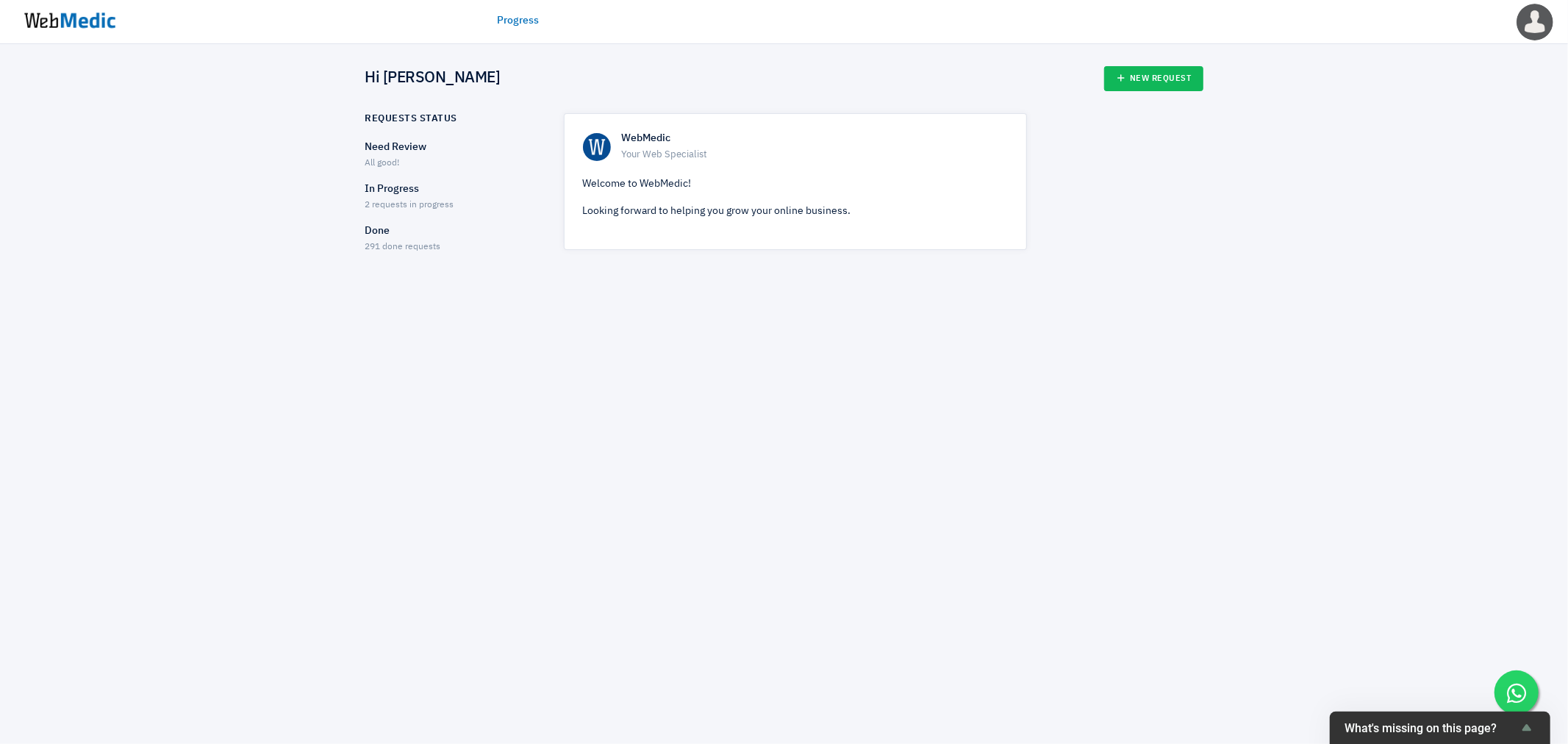
click at [377, 193] on p "In Progress" at bounding box center [452, 189] width 173 height 16
